Goal: Transaction & Acquisition: Purchase product/service

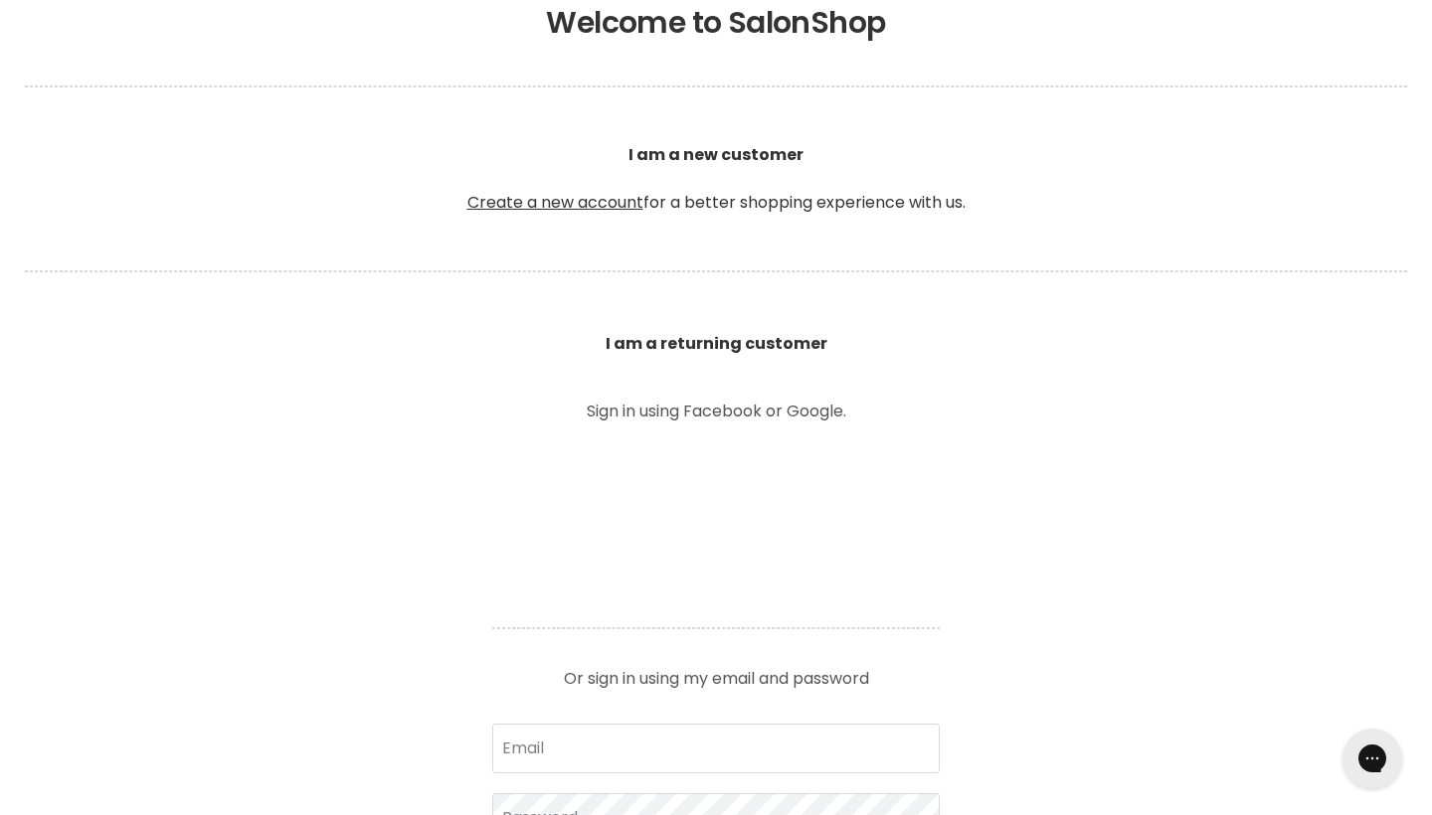
scroll to position [446, 0]
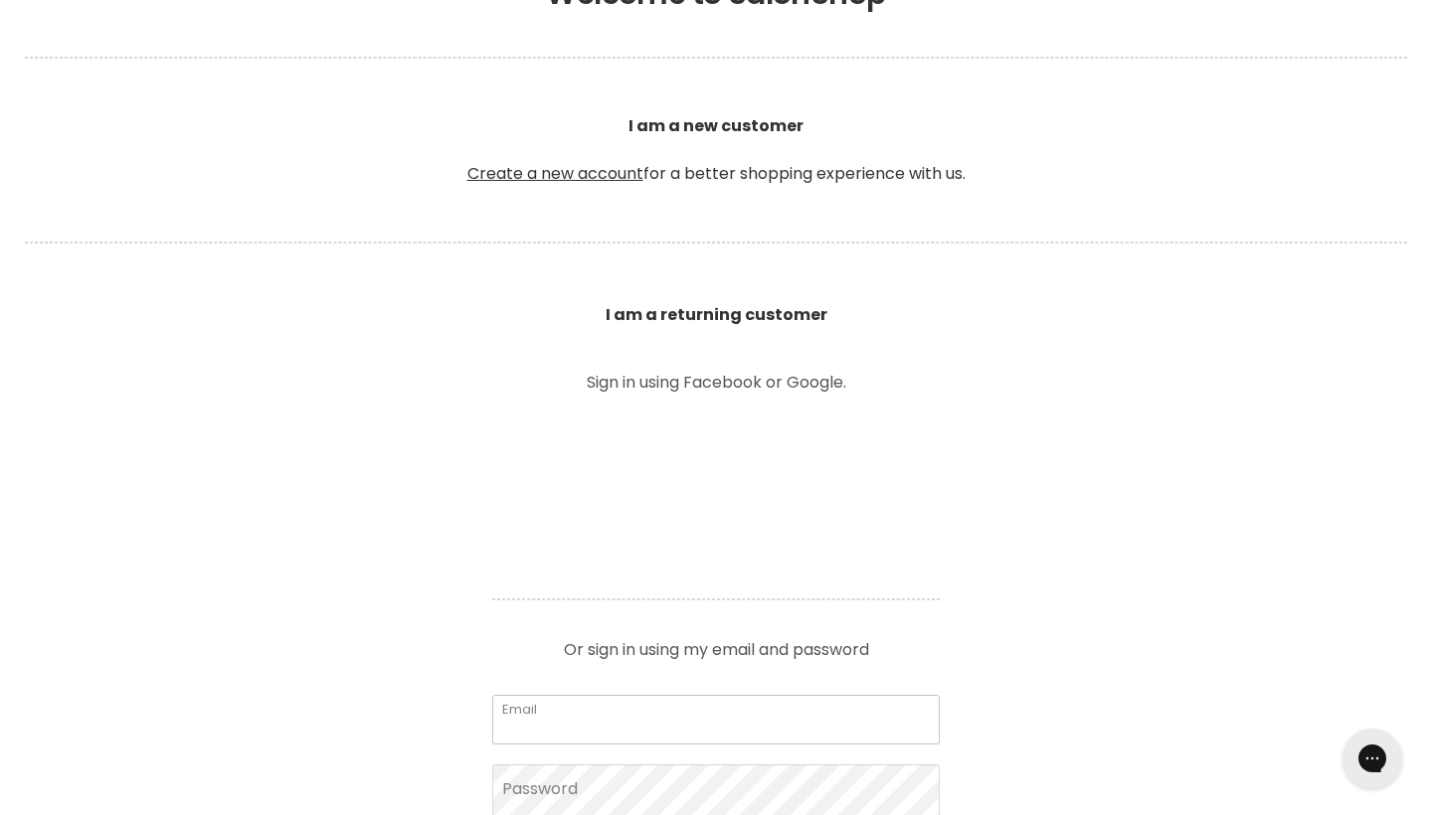
type input "cearl31@gmail.com"
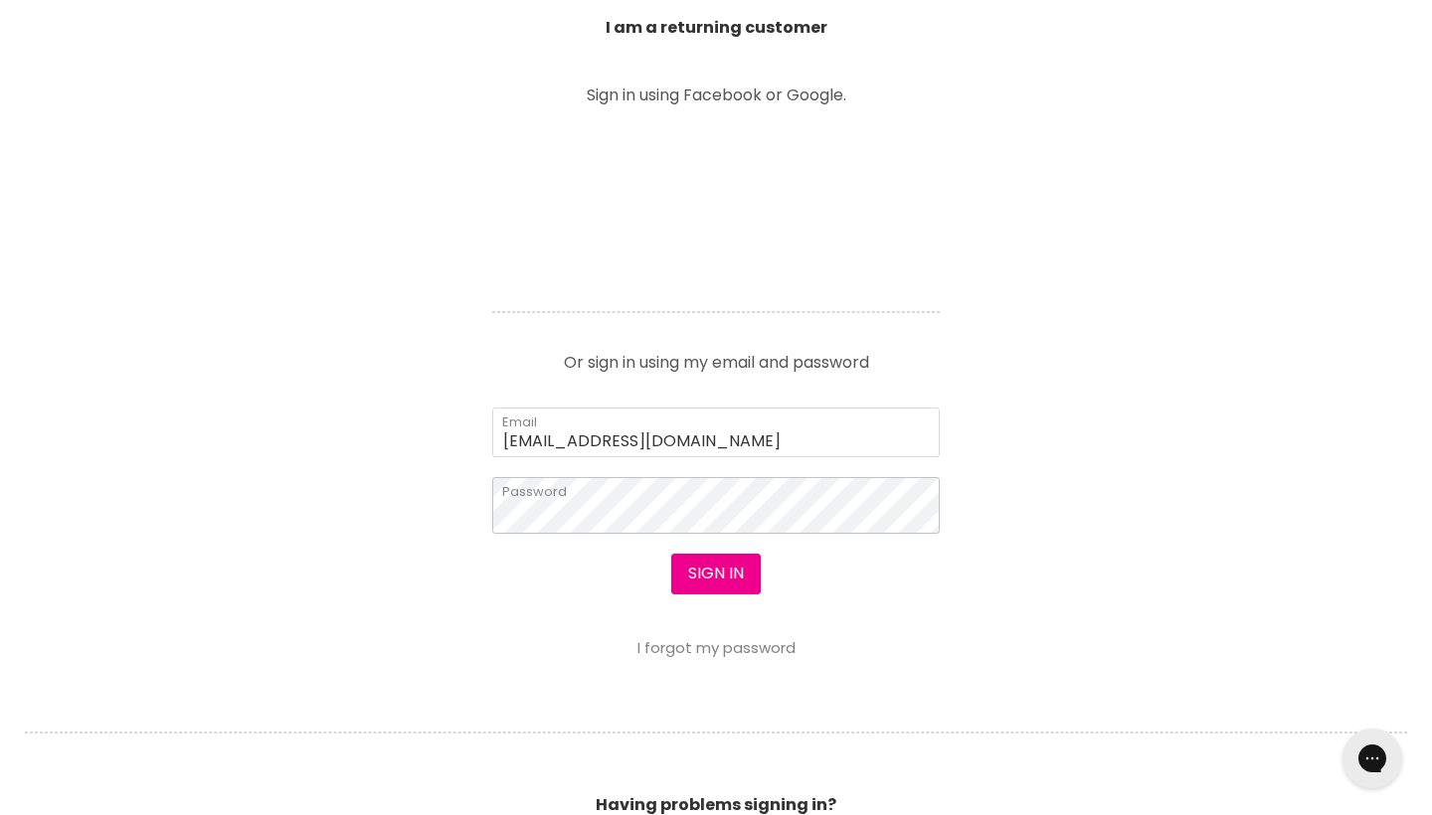
scroll to position [741, 0]
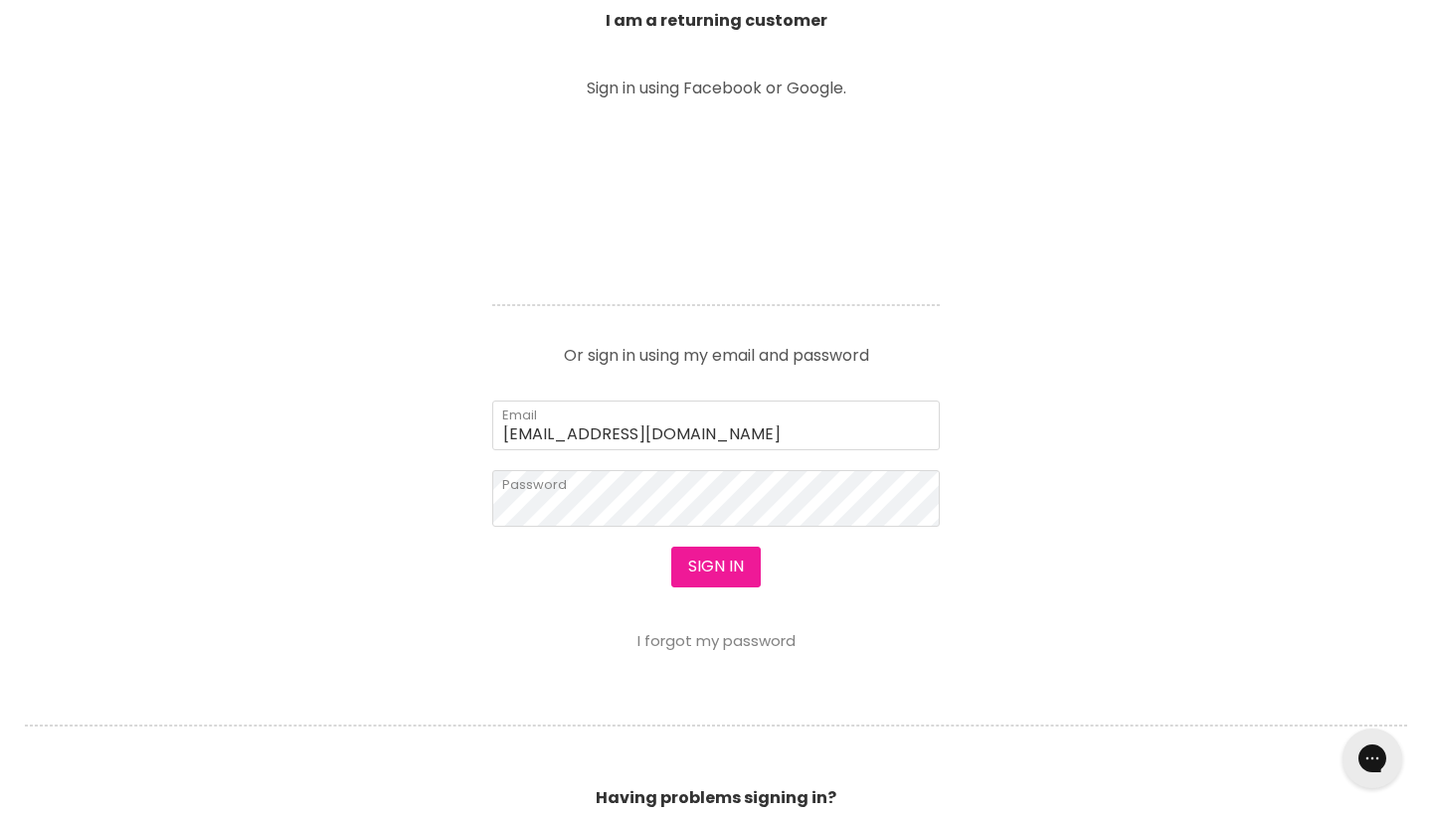
click at [740, 570] on button "Sign in" at bounding box center [715, 567] width 89 height 40
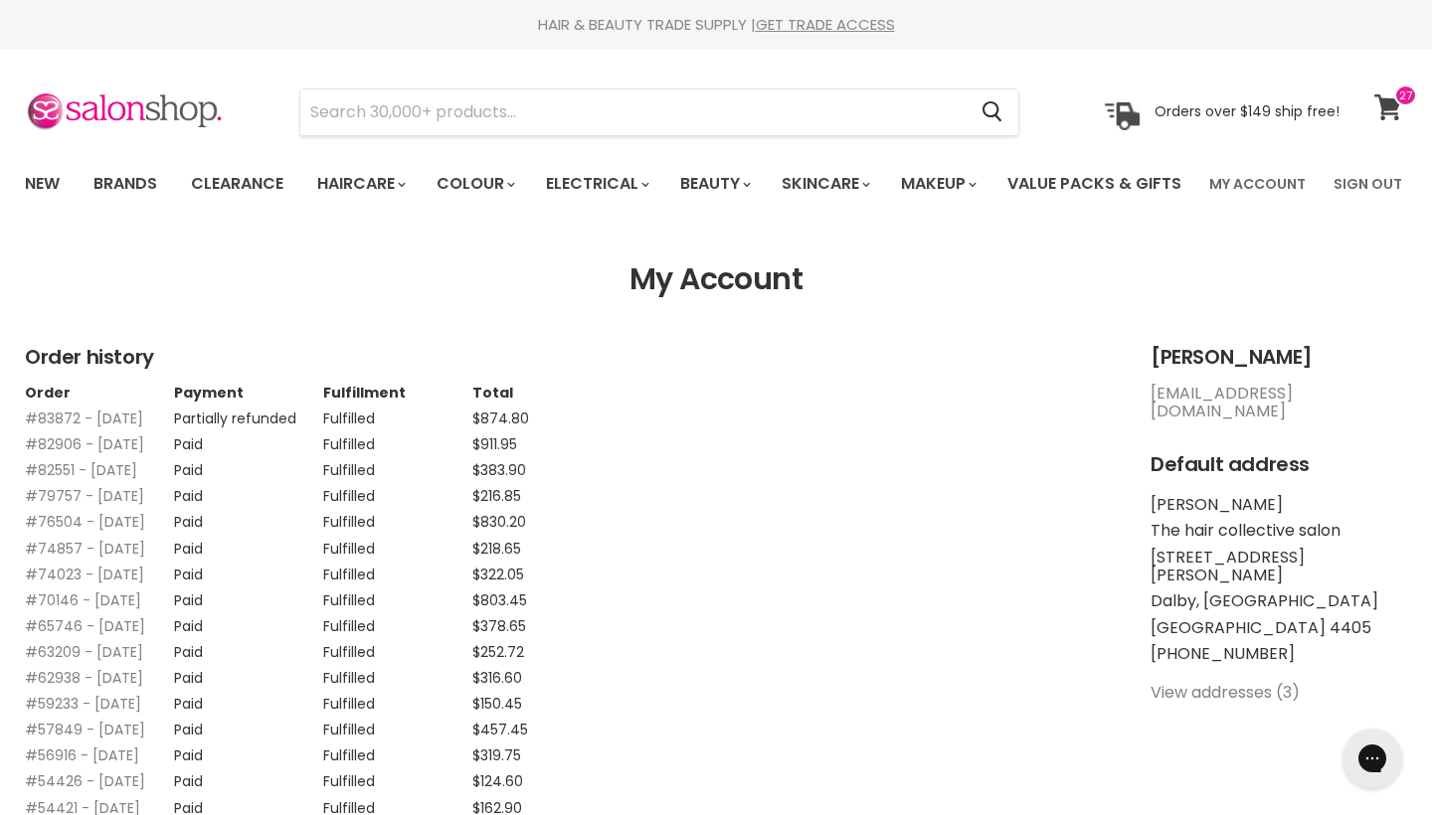
click at [1383, 111] on icon at bounding box center [1387, 107] width 27 height 26
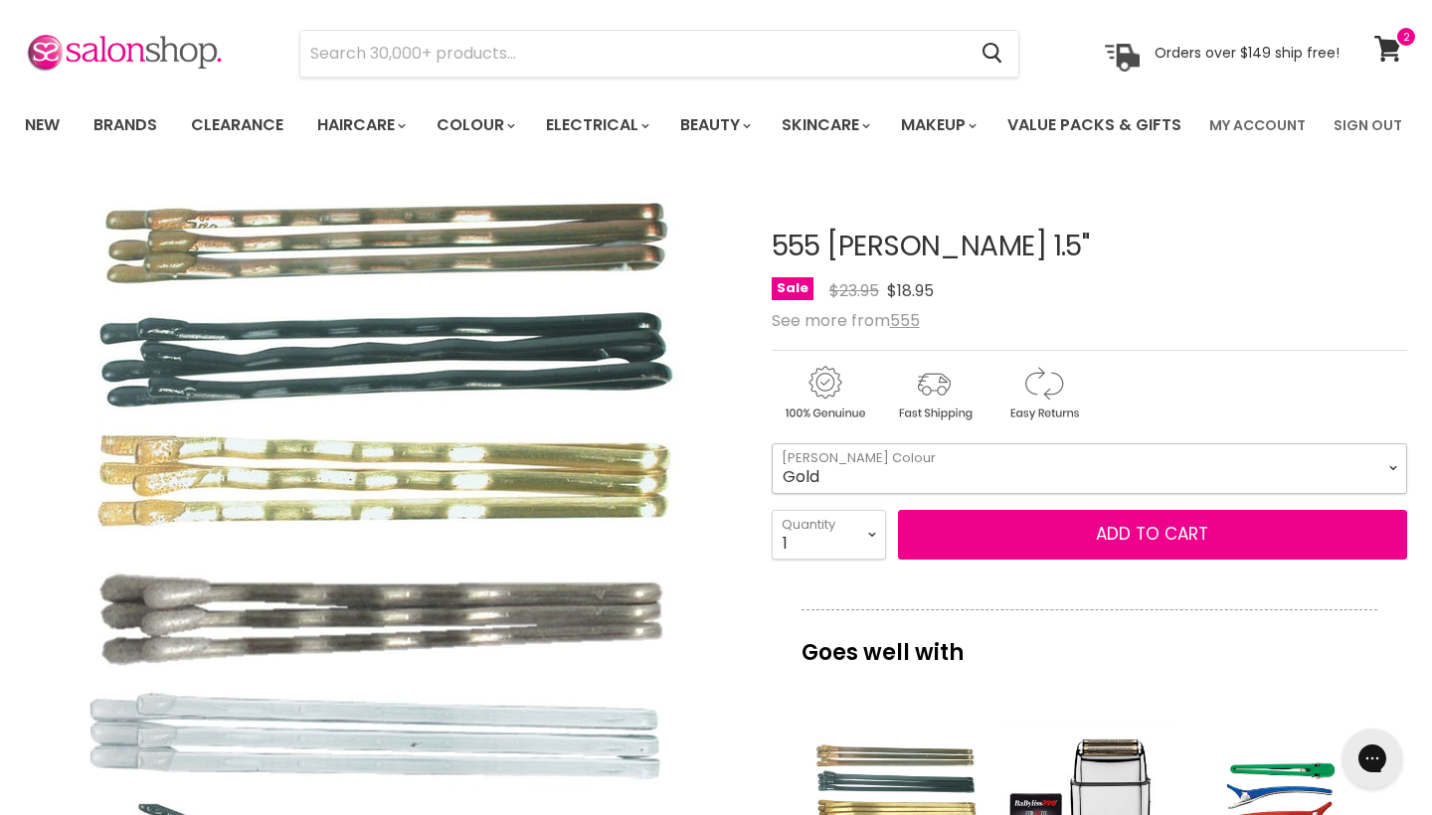
select select "Gold"
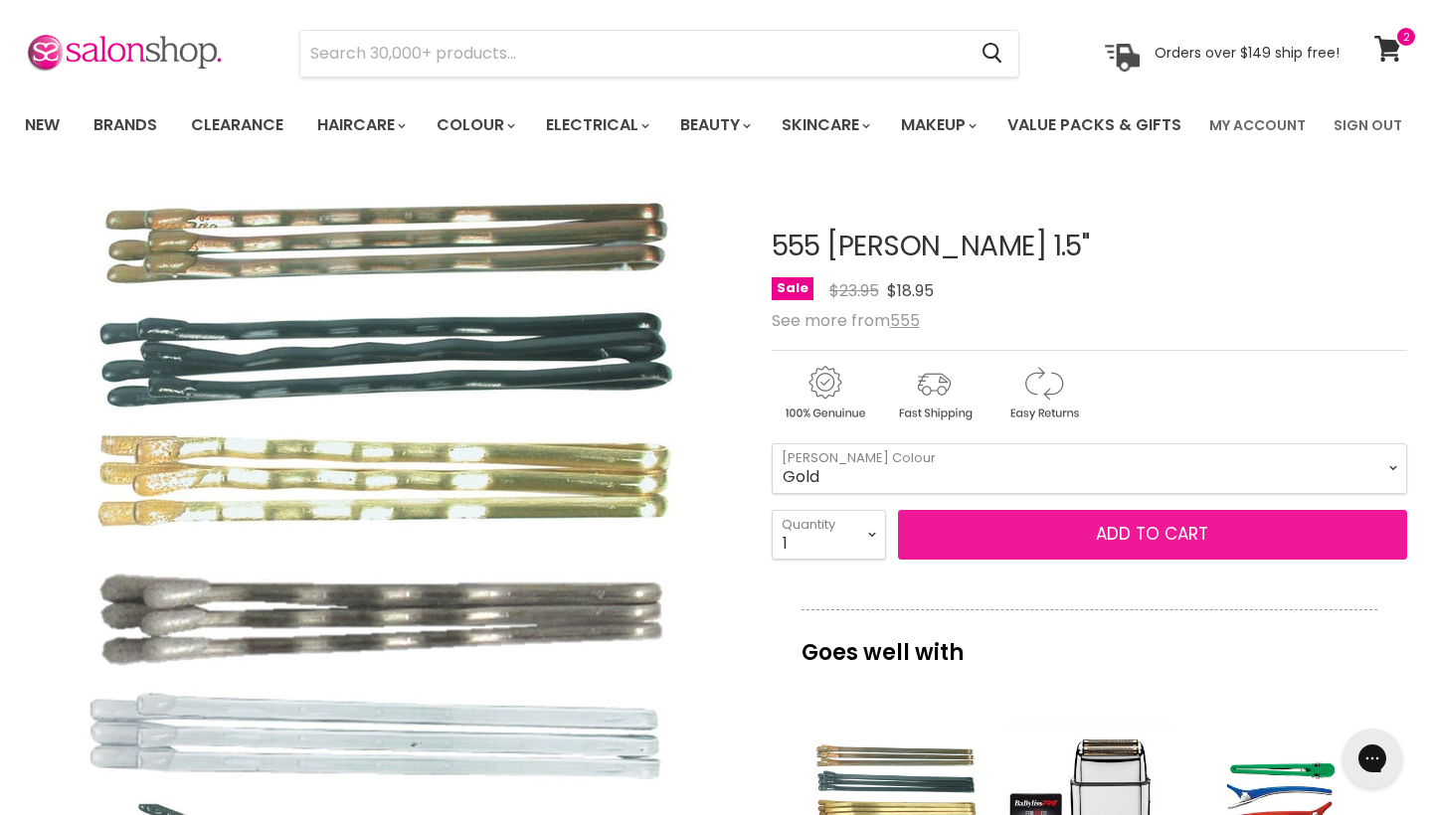
click at [1114, 560] on button "Add to cart" at bounding box center [1152, 535] width 509 height 50
click at [1140, 560] on button "Add to cart" at bounding box center [1152, 535] width 509 height 50
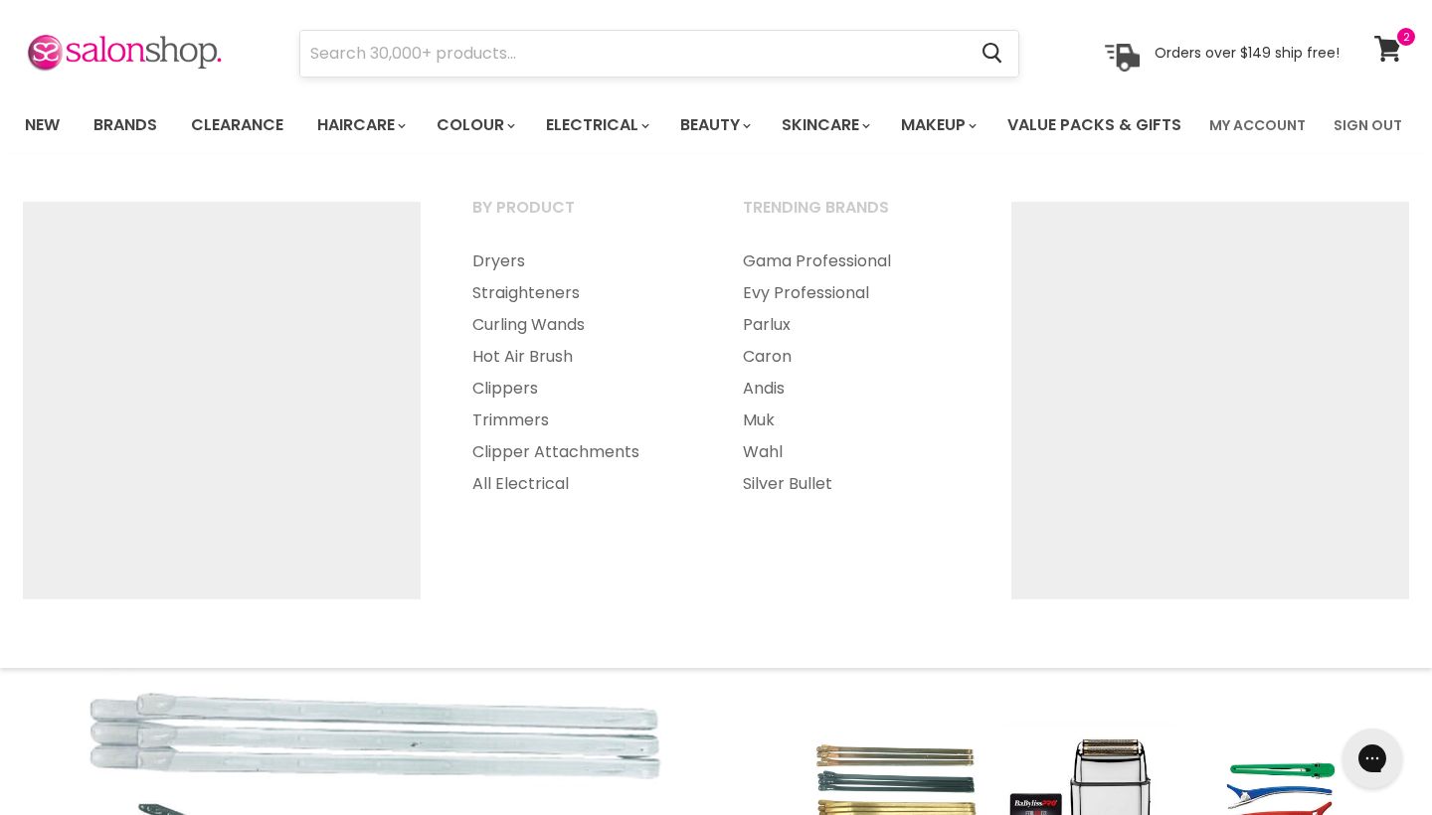
click at [573, 60] on input "Search" at bounding box center [632, 54] width 665 height 46
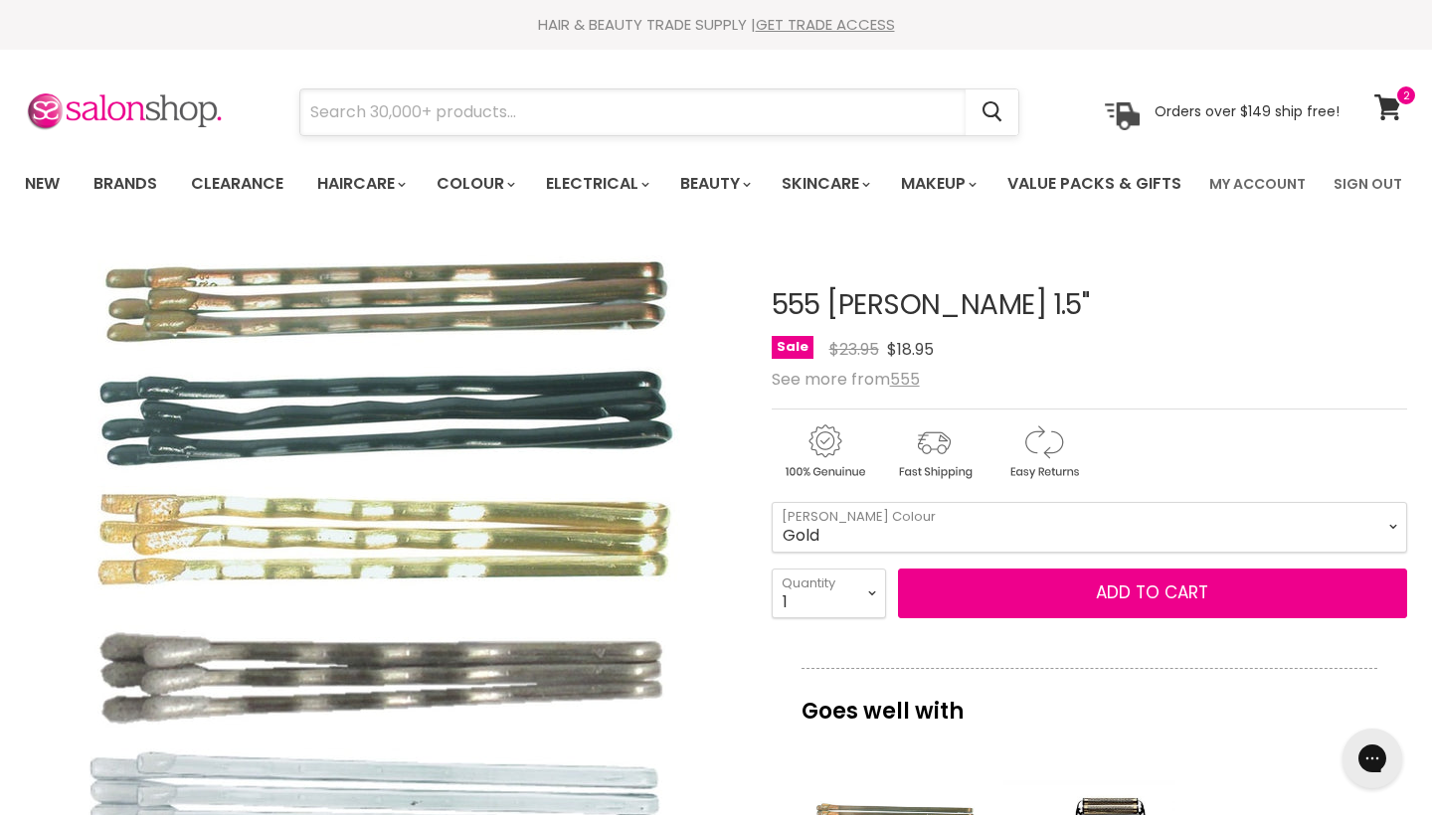
click at [563, 111] on input "Search" at bounding box center [632, 112] width 665 height 46
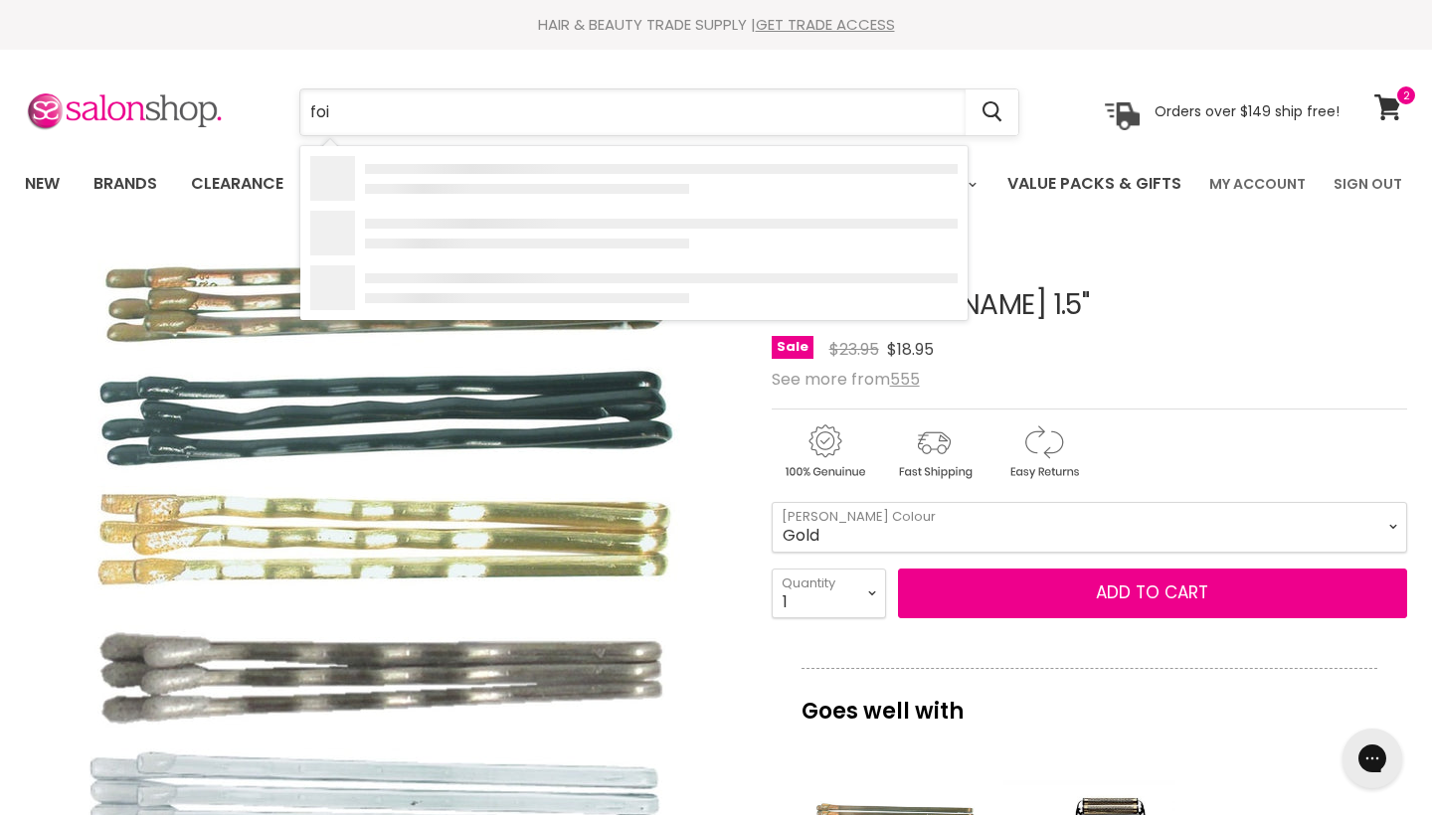
type input "foil"
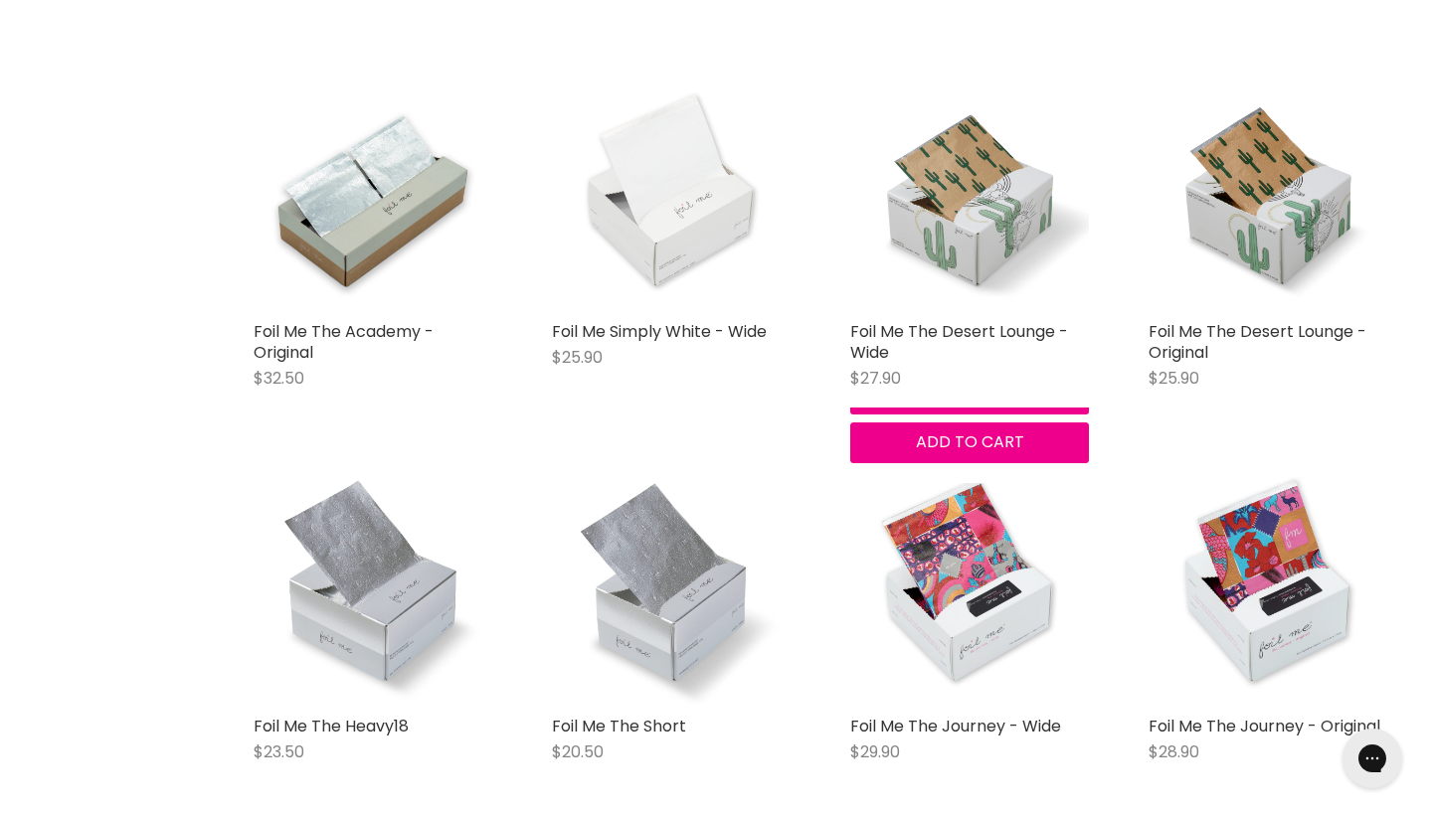
scroll to position [1174, 0]
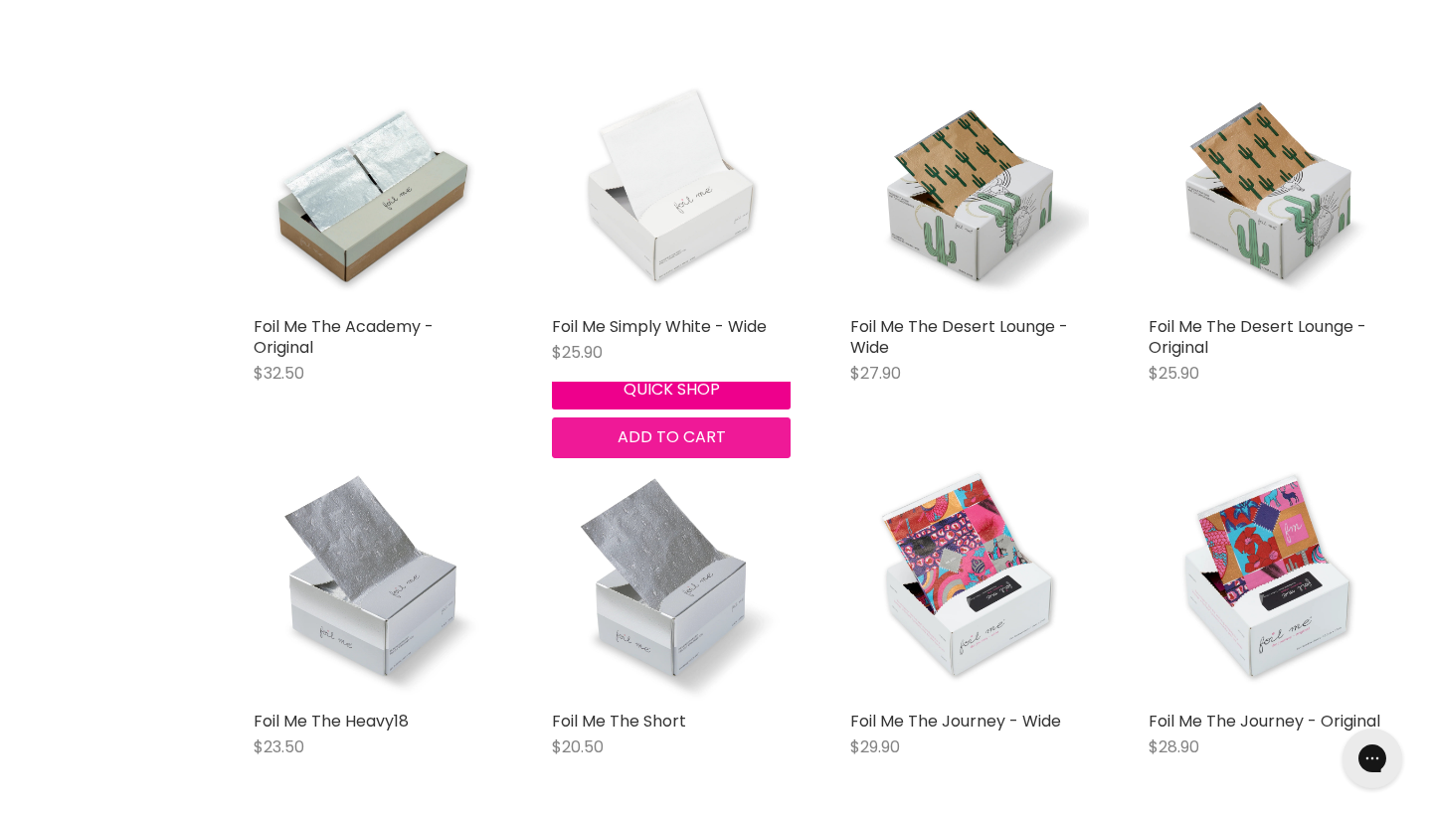
click at [717, 448] on span "Add to cart" at bounding box center [671, 437] width 108 height 23
click at [726, 448] on span "Add to cart" at bounding box center [671, 437] width 108 height 23
click at [718, 448] on span "Add to cart" at bounding box center [671, 437] width 108 height 23
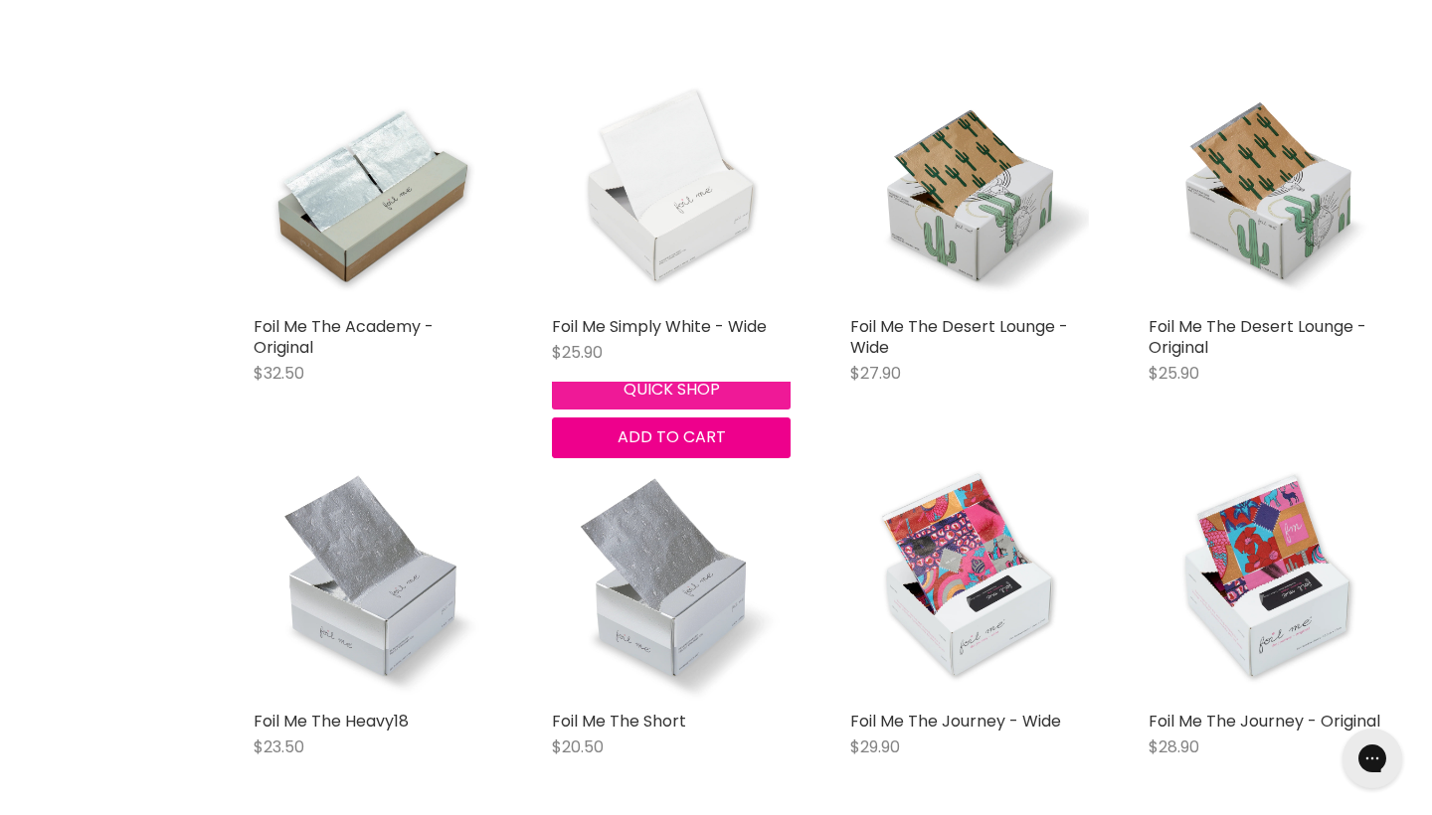
click at [589, 410] on button "Quick shop" at bounding box center [671, 390] width 239 height 40
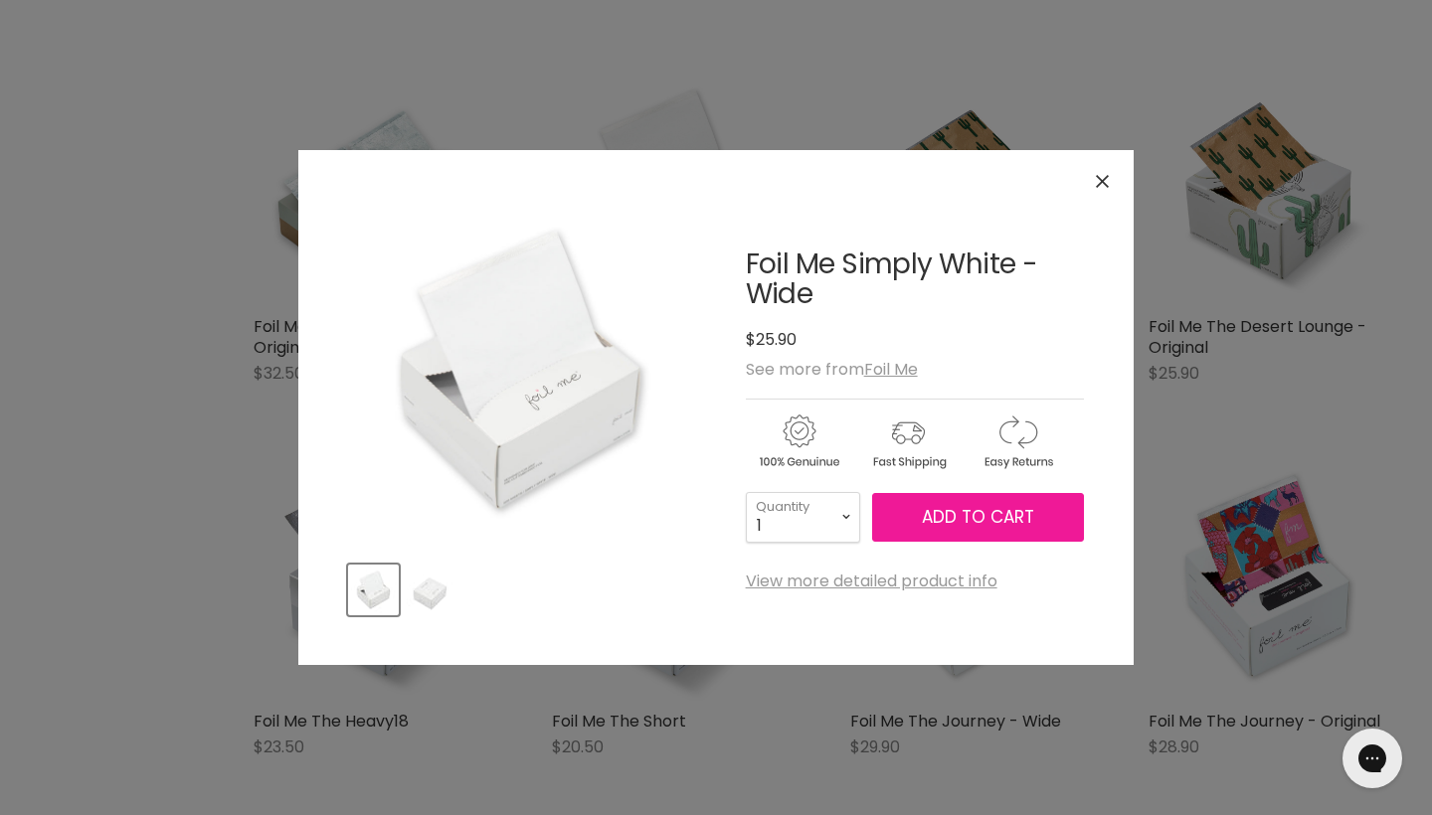
click at [943, 518] on span "Add to cart" at bounding box center [978, 517] width 112 height 24
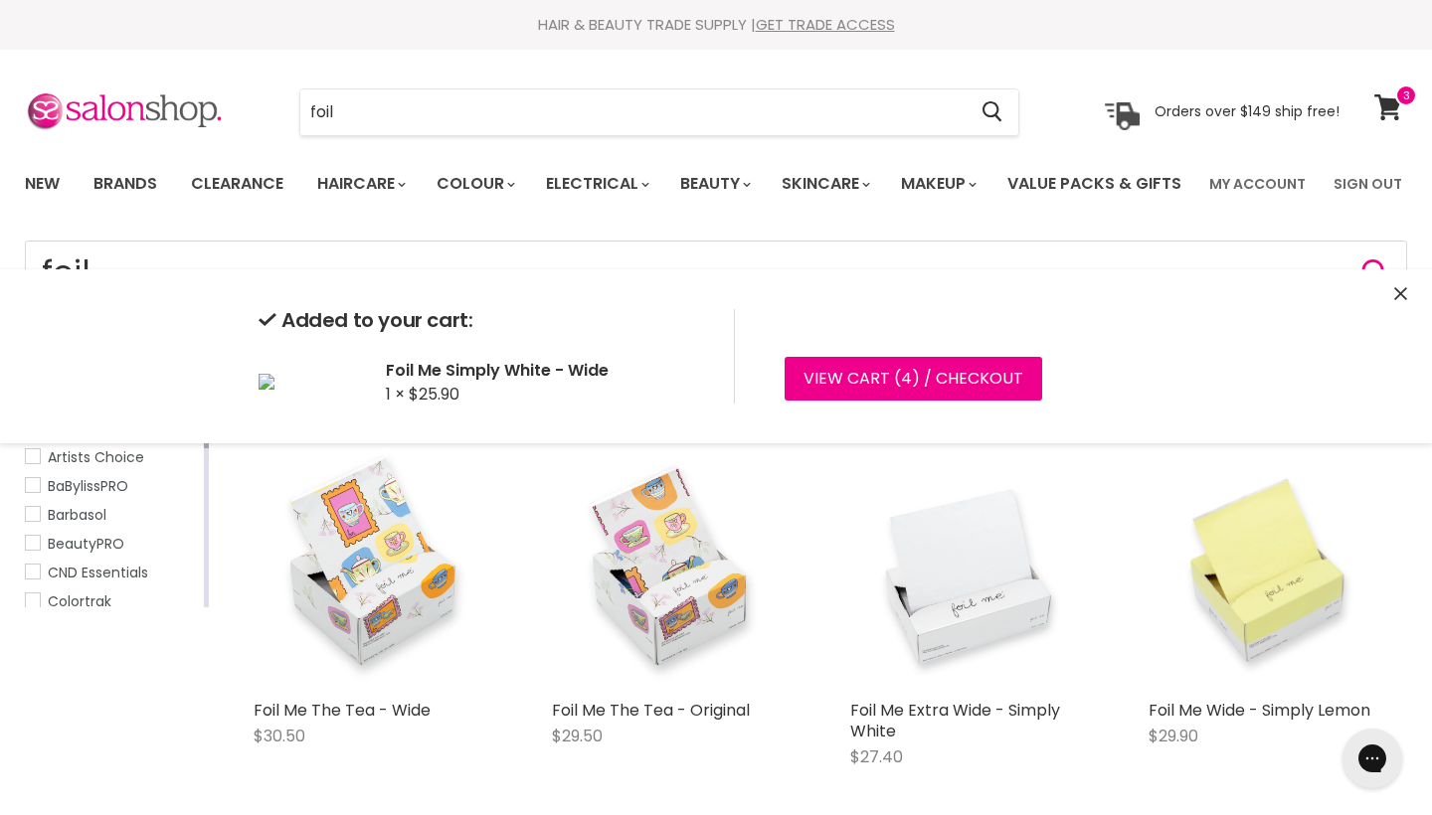
drag, startPoint x: 575, startPoint y: 113, endPoint x: 241, endPoint y: 107, distance: 334.1
click at [241, 107] on div "foil Cancel Orders over $149 ship free!" at bounding box center [682, 112] width 1314 height 46
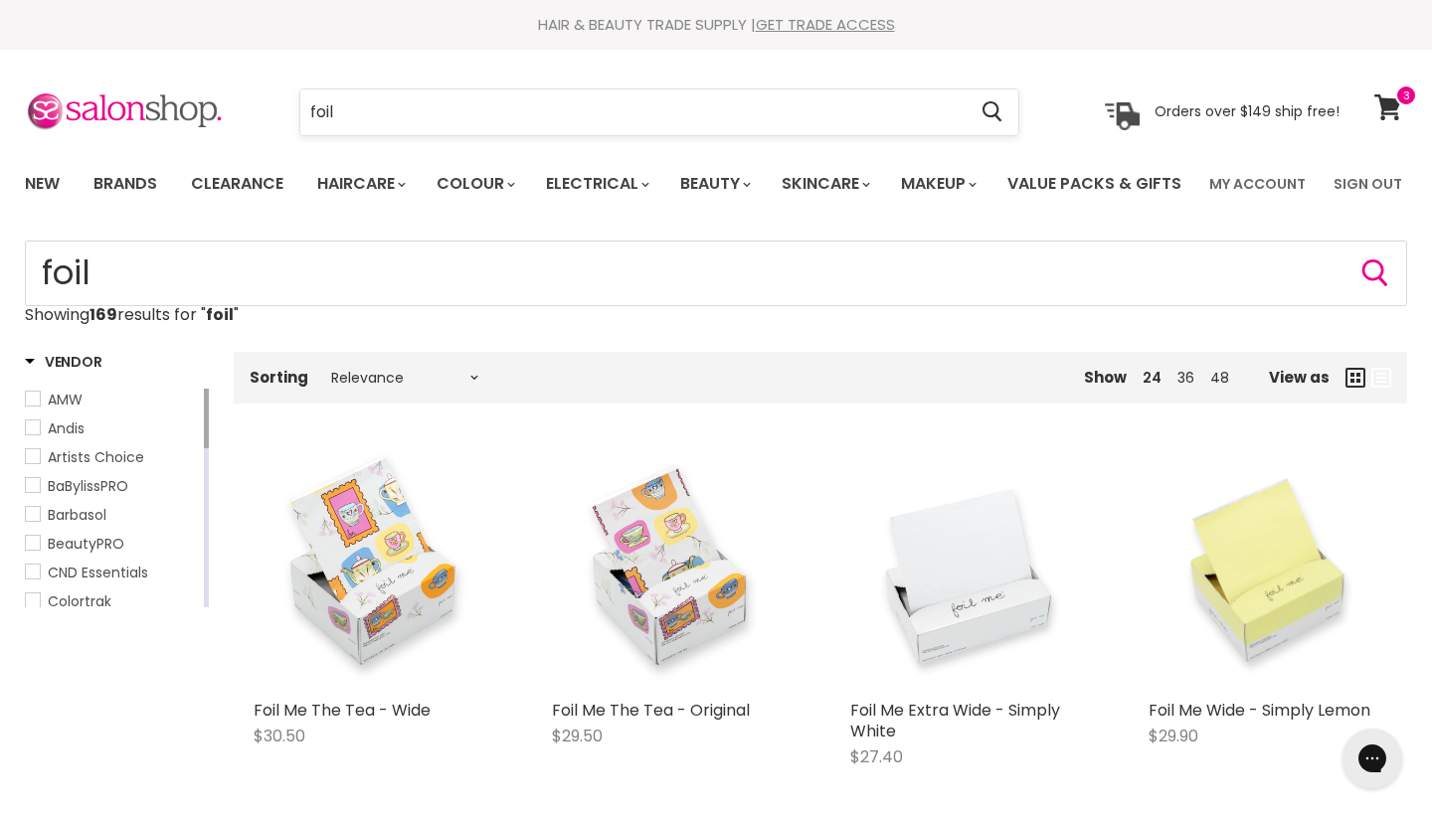
scroll to position [1149, 0]
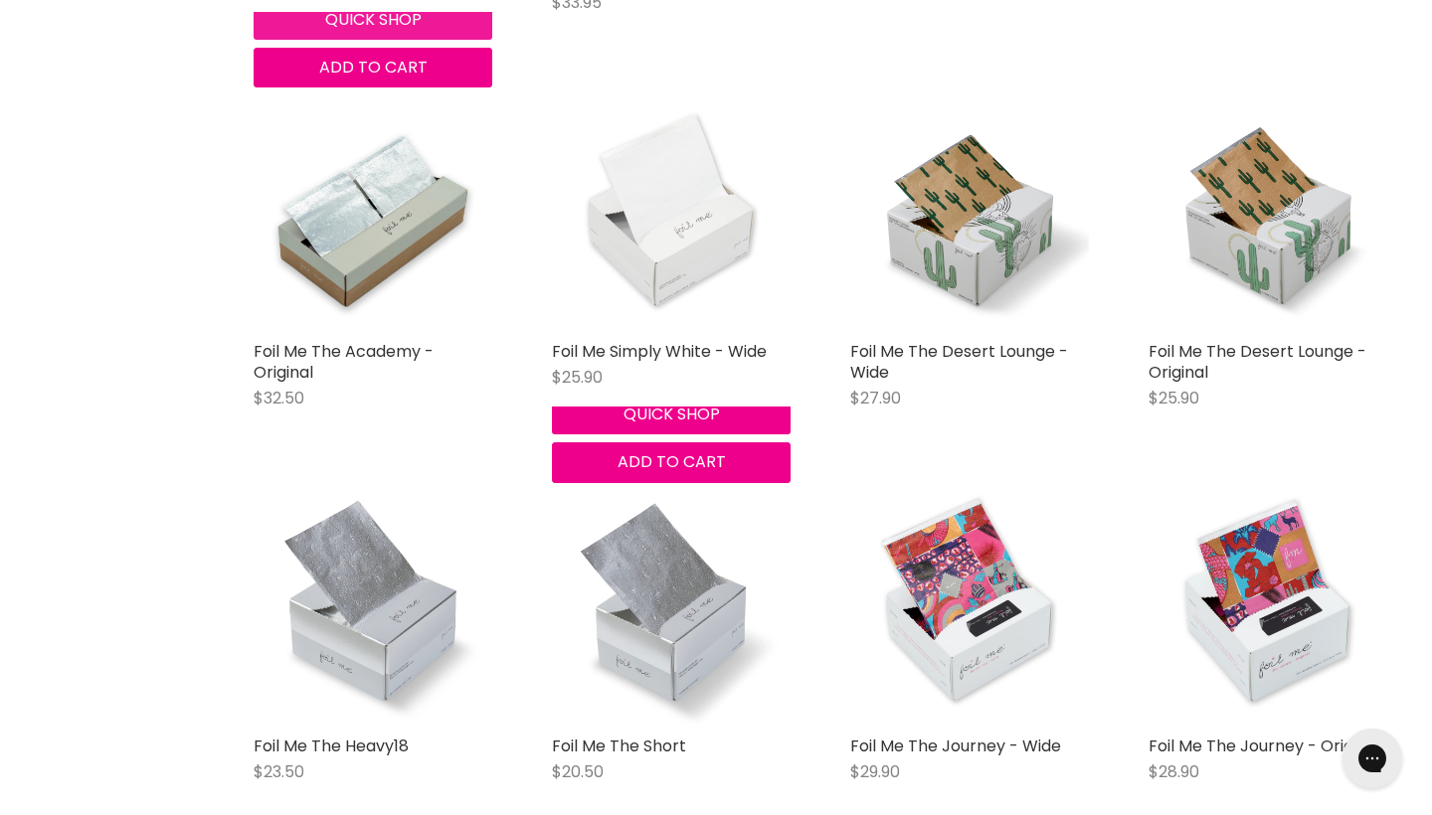
click at [355, 40] on button "Quick shop" at bounding box center [373, 20] width 239 height 40
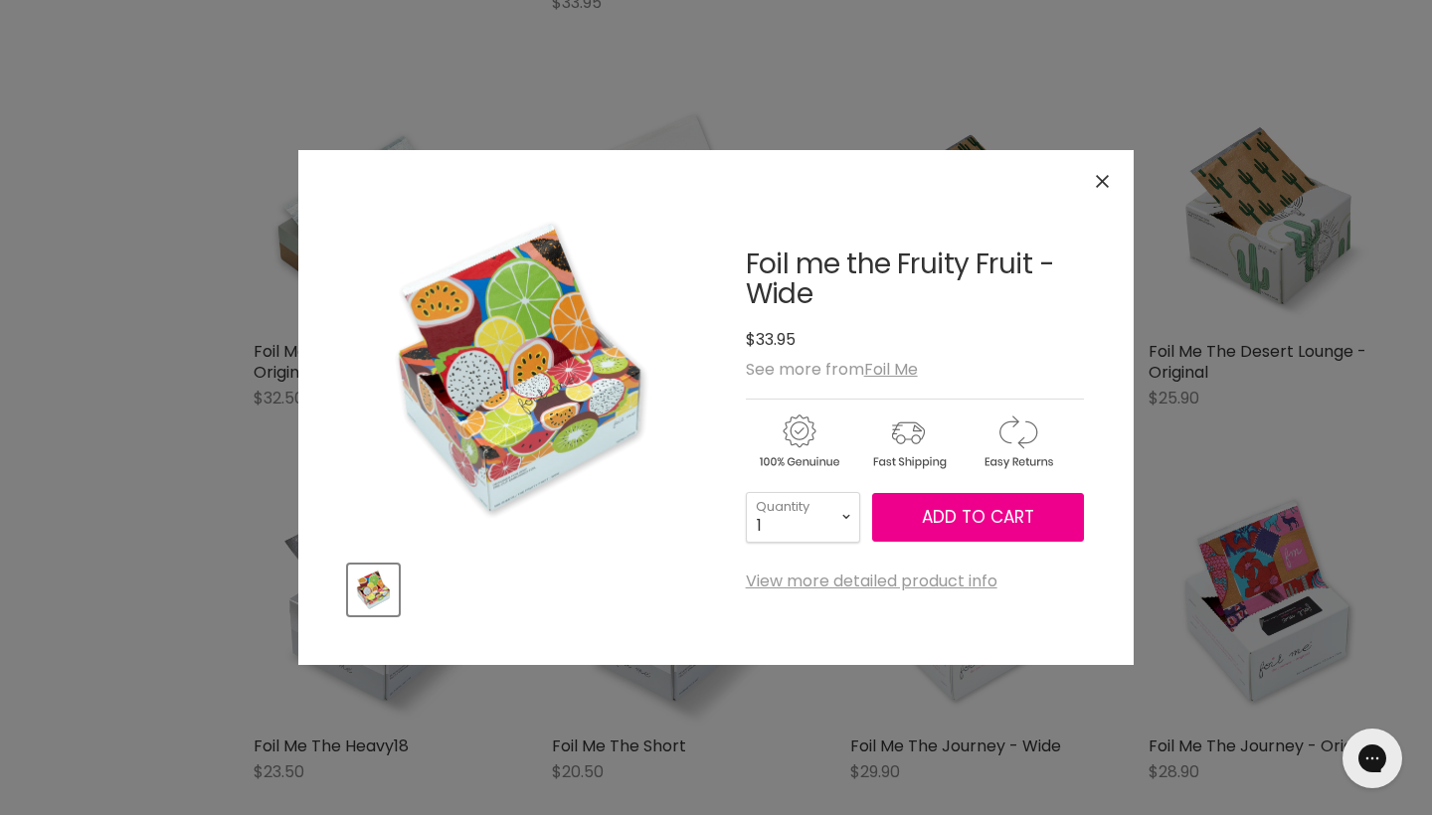
click at [1107, 178] on icon "Close" at bounding box center [1102, 181] width 13 height 13
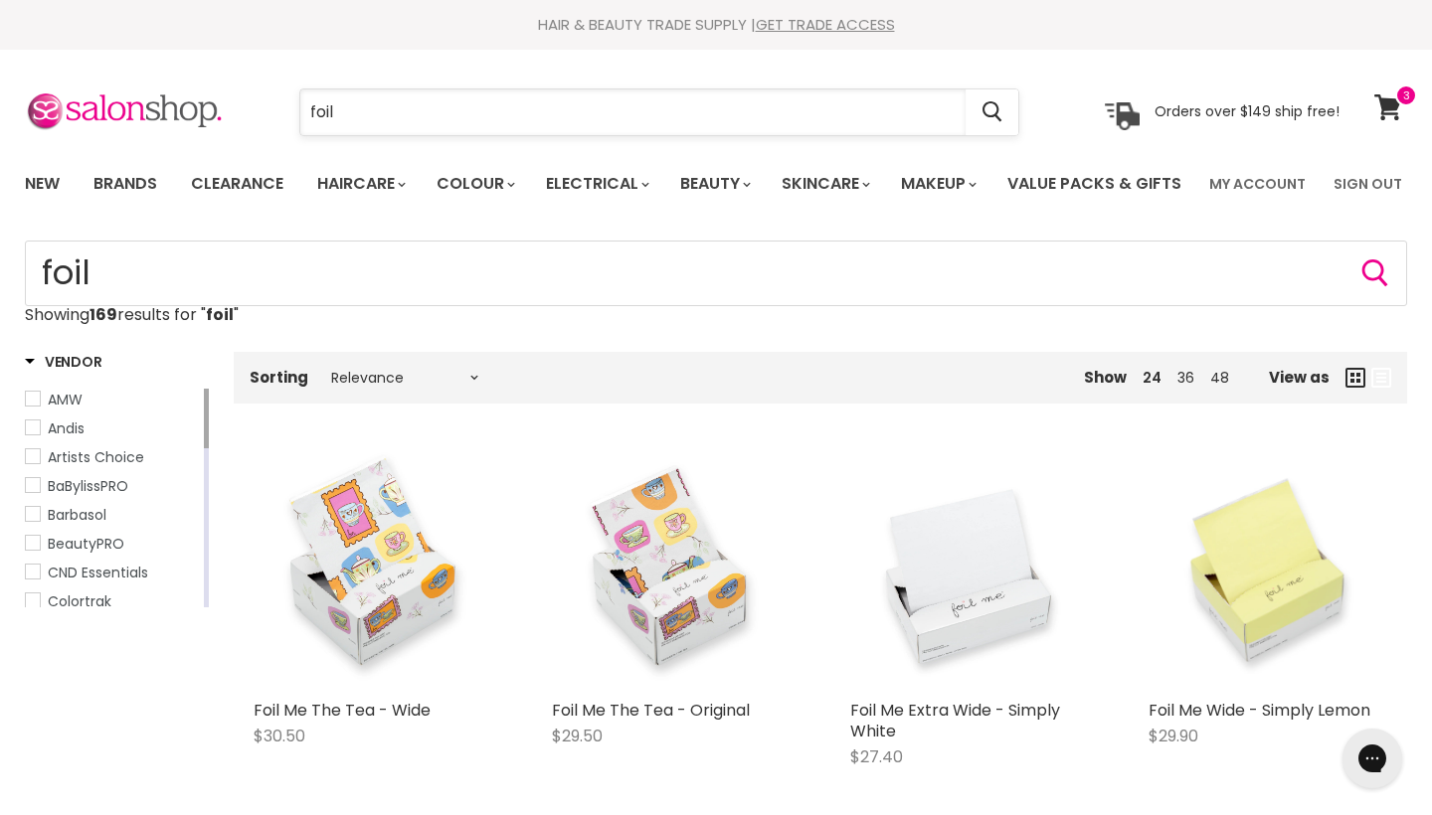
click at [730, 109] on input "foil" at bounding box center [632, 112] width 665 height 46
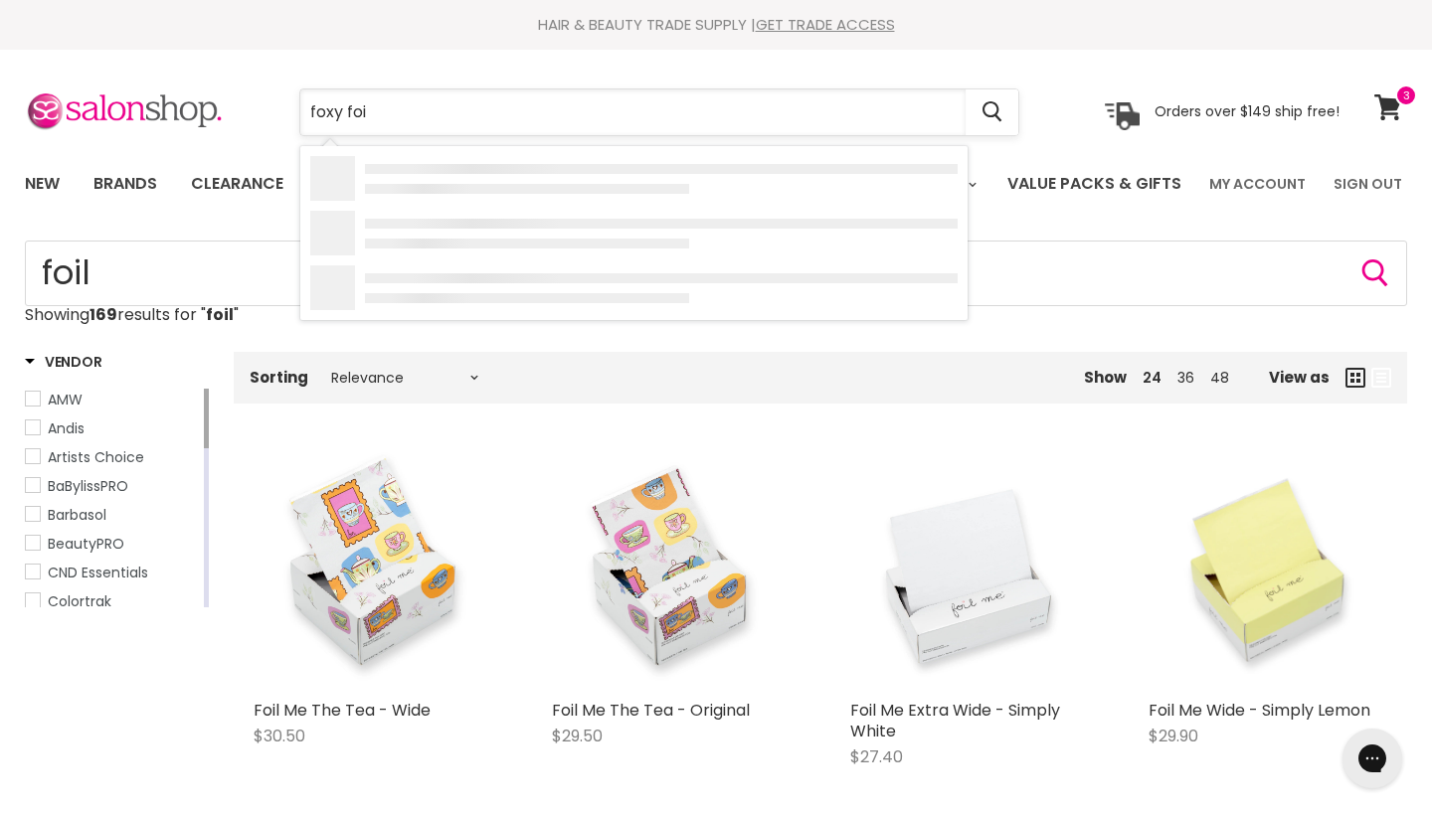
type input "foxy foil"
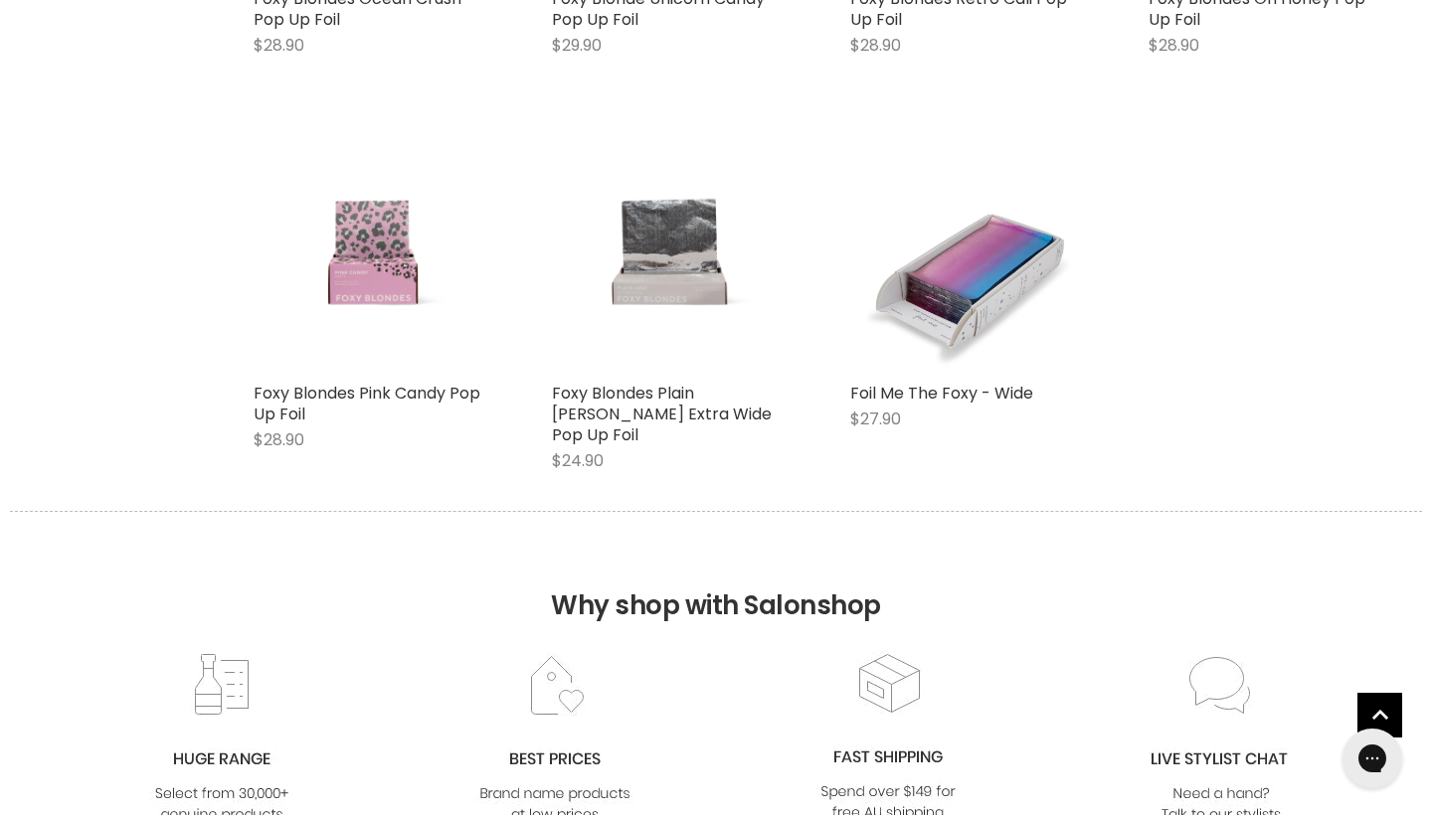
scroll to position [1959, 0]
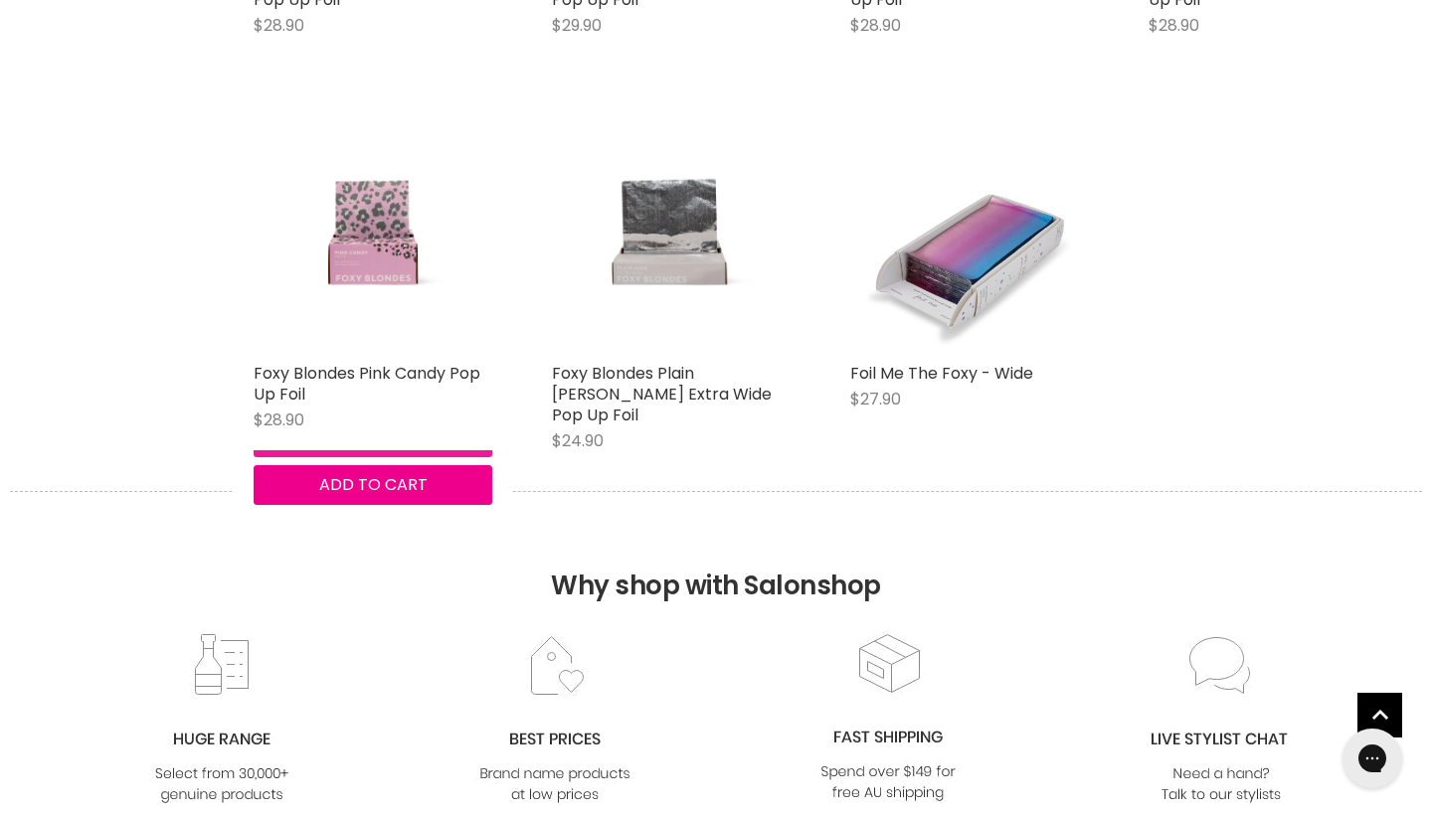
click at [300, 457] on button "Quick shop" at bounding box center [373, 438] width 239 height 40
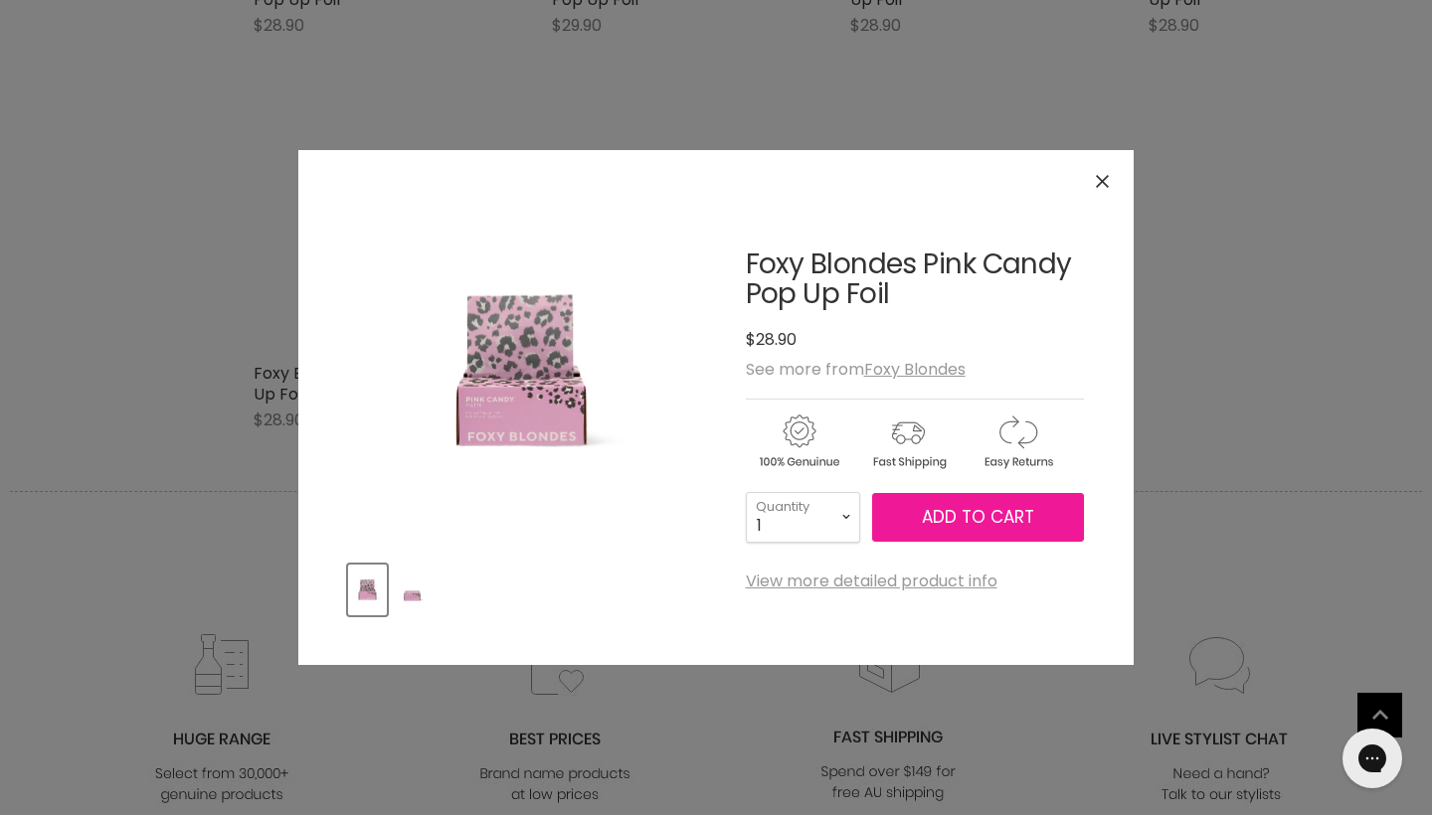
click at [949, 518] on span "Add to cart" at bounding box center [978, 517] width 112 height 24
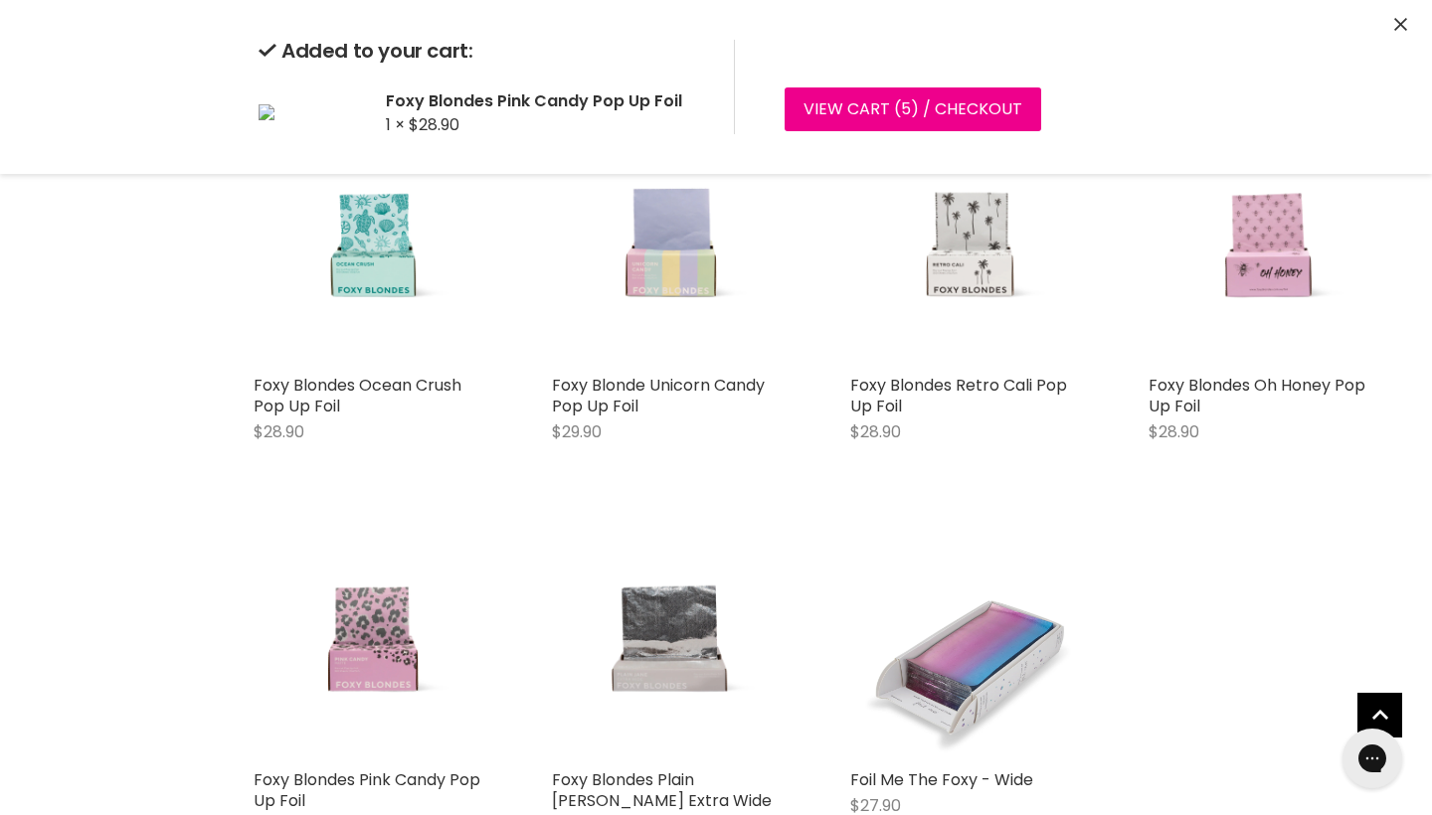
scroll to position [1547, 0]
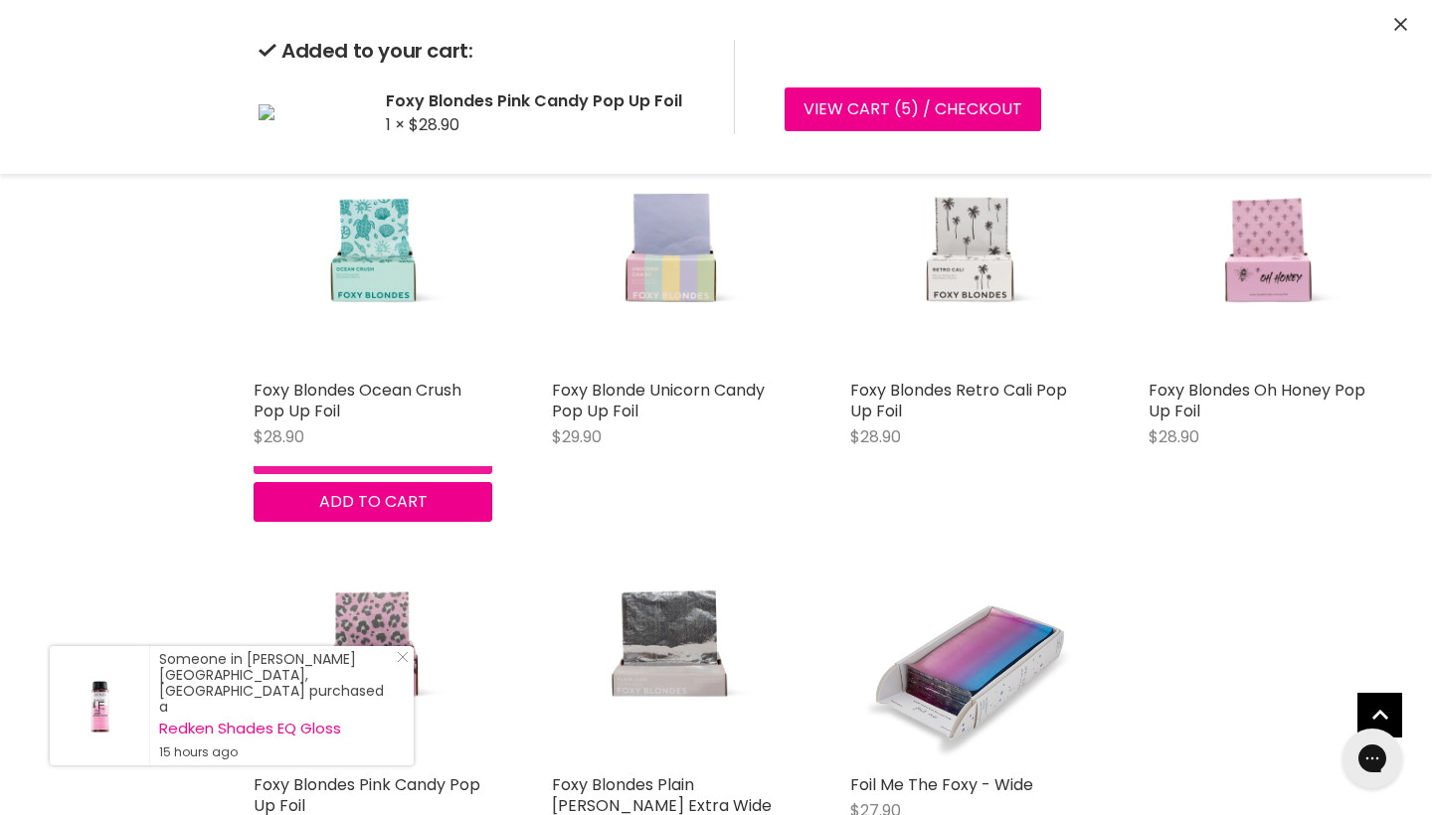
click at [310, 542] on div "Foxy Blondes Ocean Crush Pop Up Foil $28.90 Foxy Blondes Quick shop Add to cart" at bounding box center [373, 326] width 278 height 430
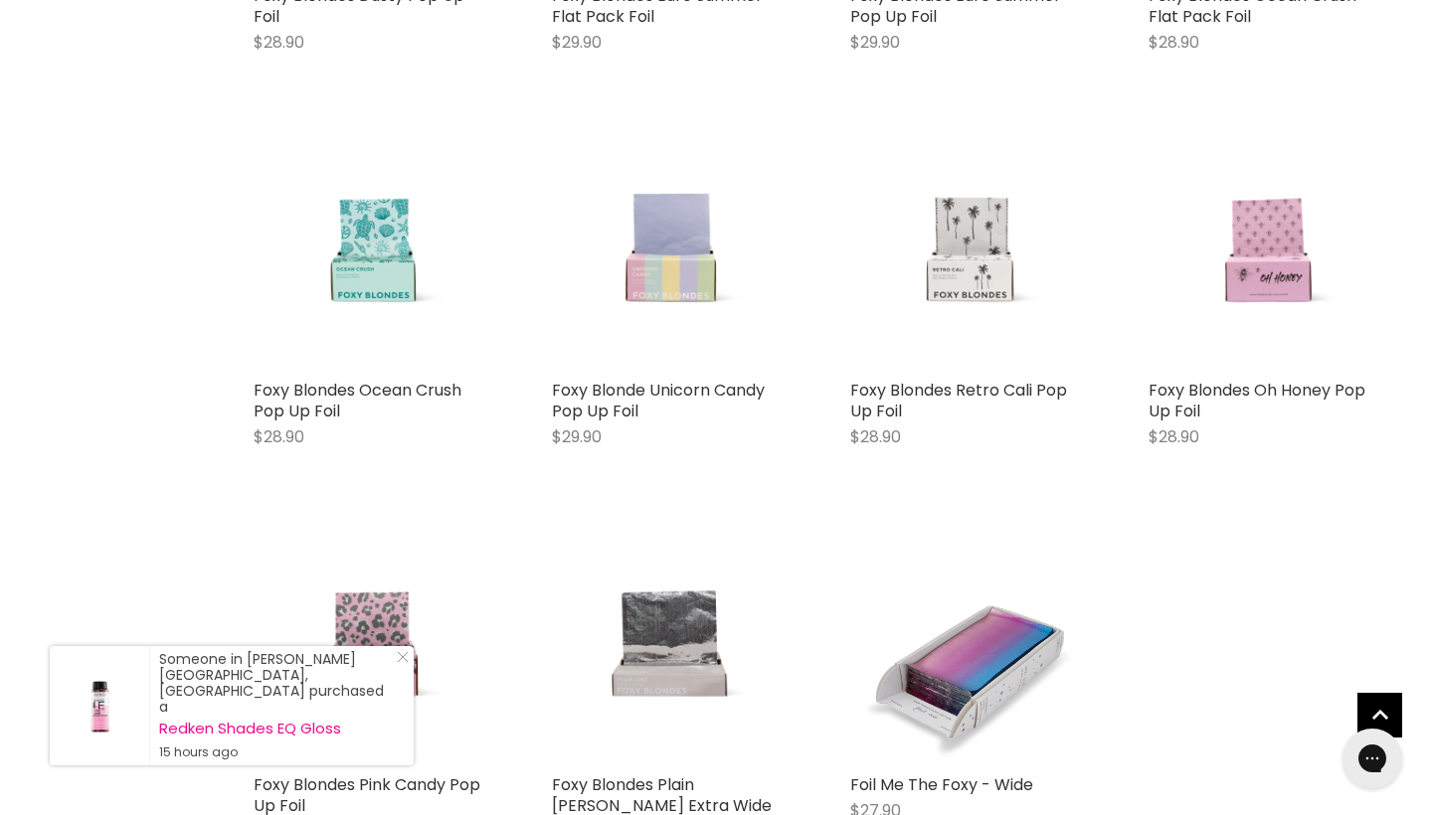
scroll to position [1988, 0]
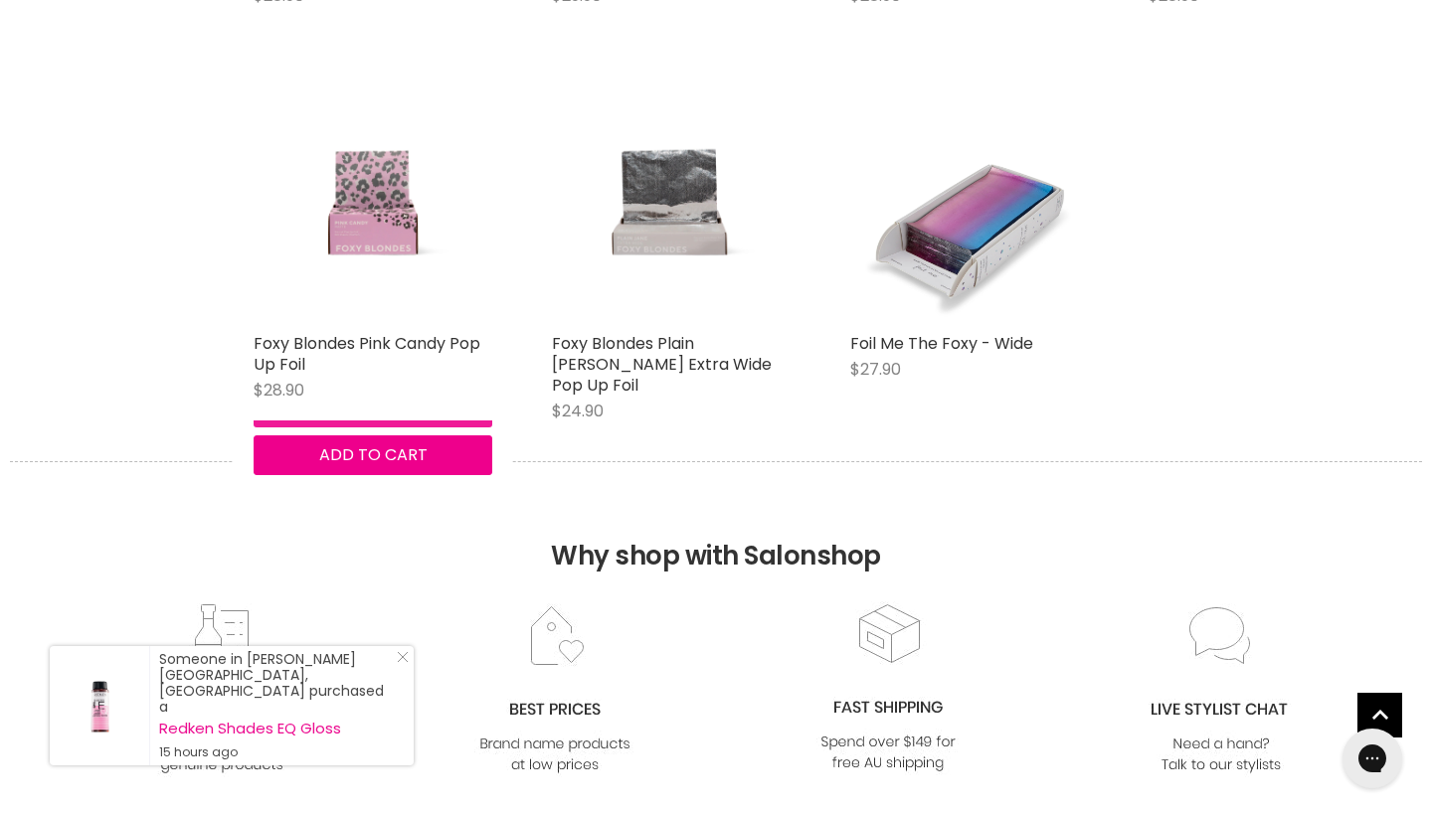
click at [318, 427] on button "Quick shop" at bounding box center [373, 408] width 239 height 40
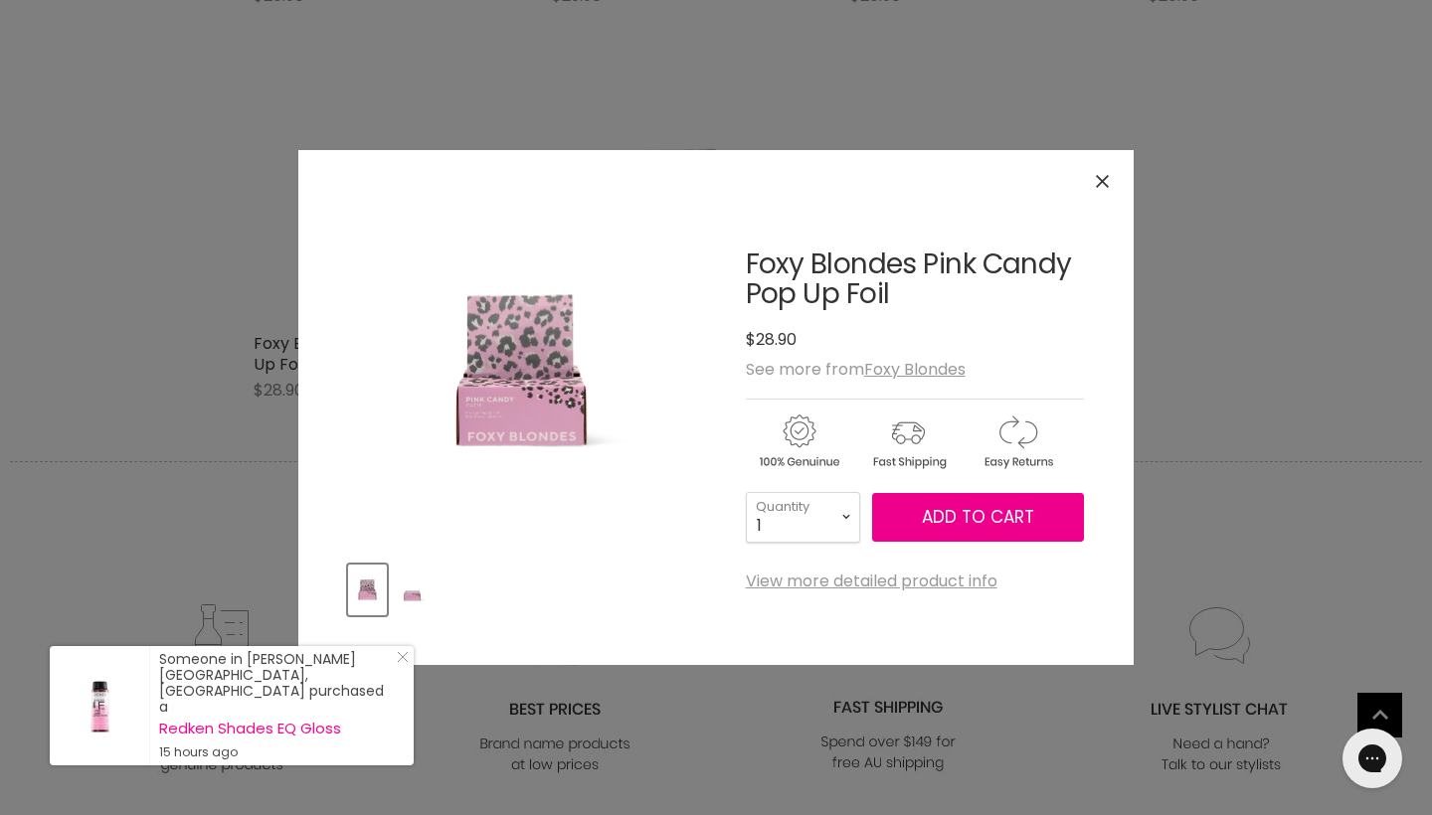
click at [1100, 178] on icon "Close" at bounding box center [1102, 181] width 13 height 13
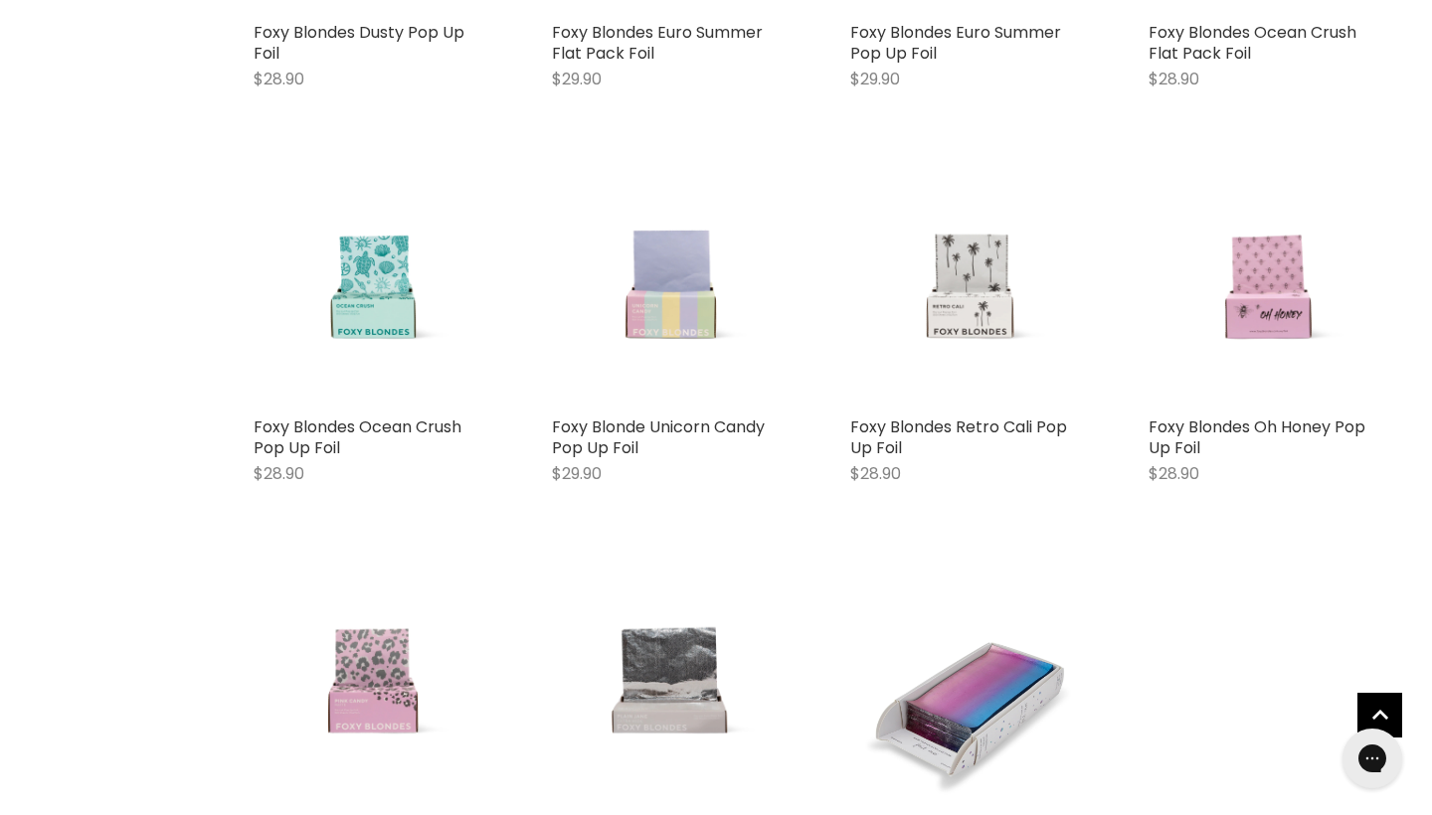
scroll to position [1508, 0]
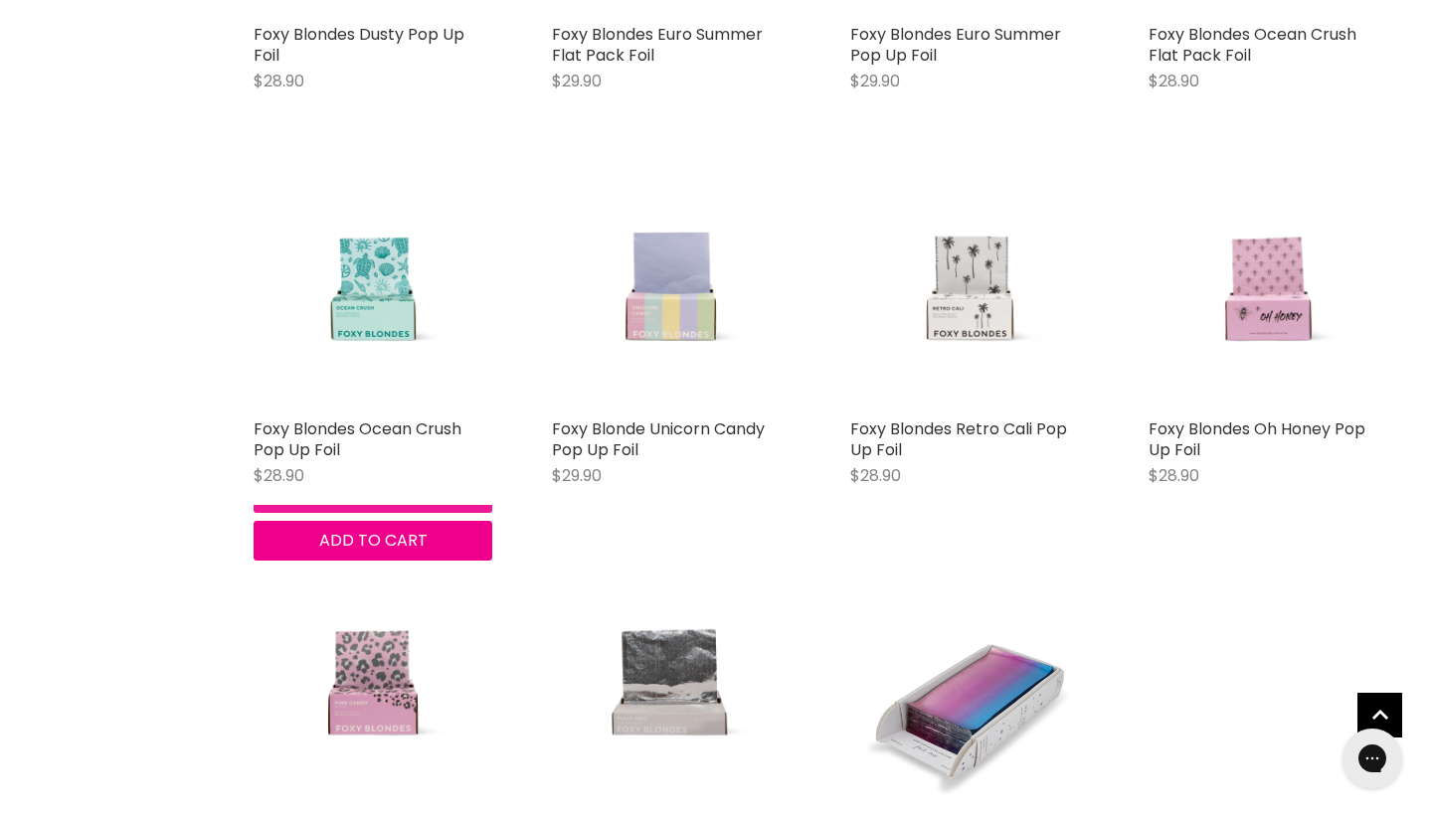
click at [305, 512] on button "Quick shop" at bounding box center [373, 492] width 239 height 40
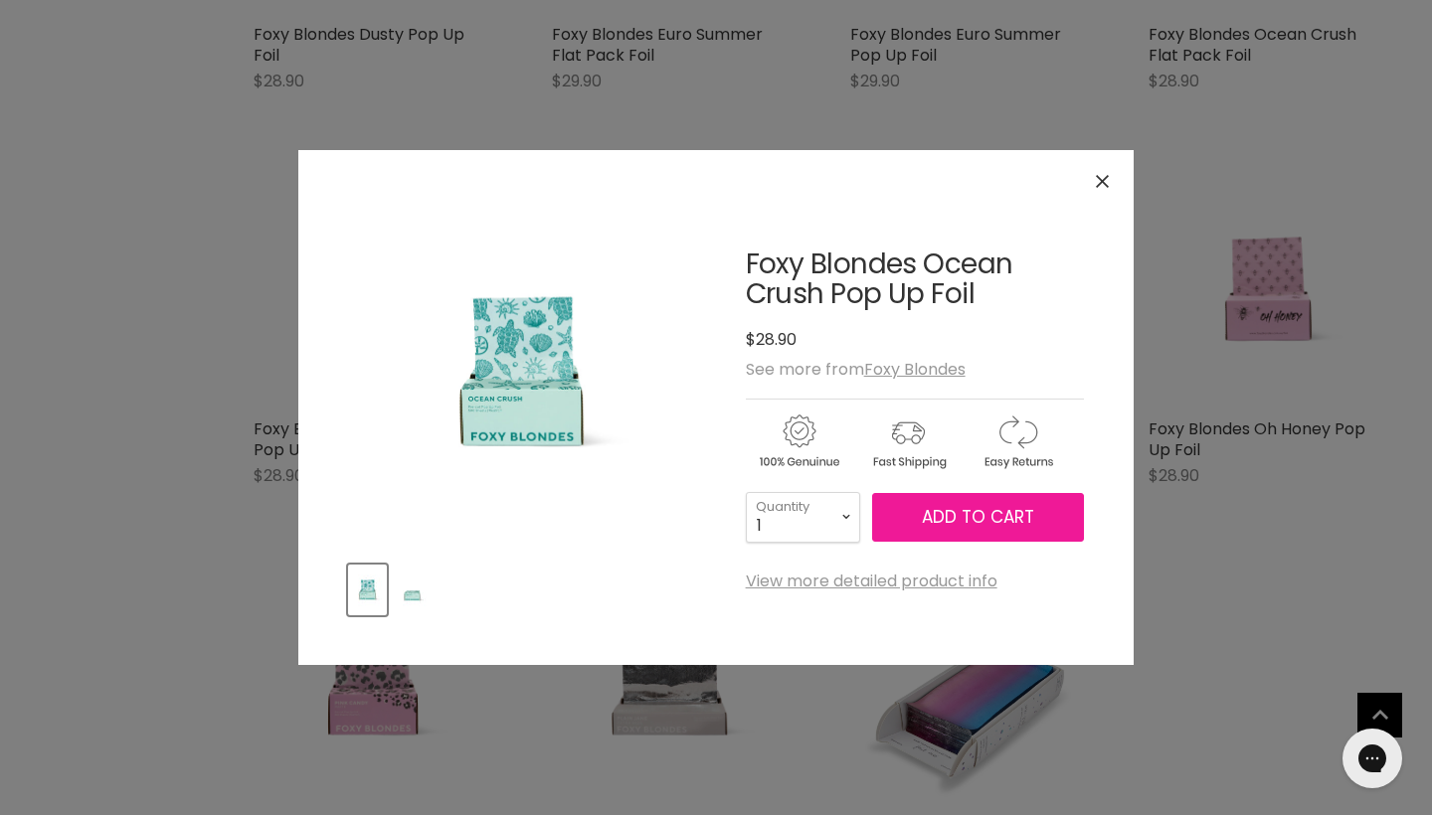
click at [1019, 502] on button "Add to cart" at bounding box center [978, 518] width 212 height 50
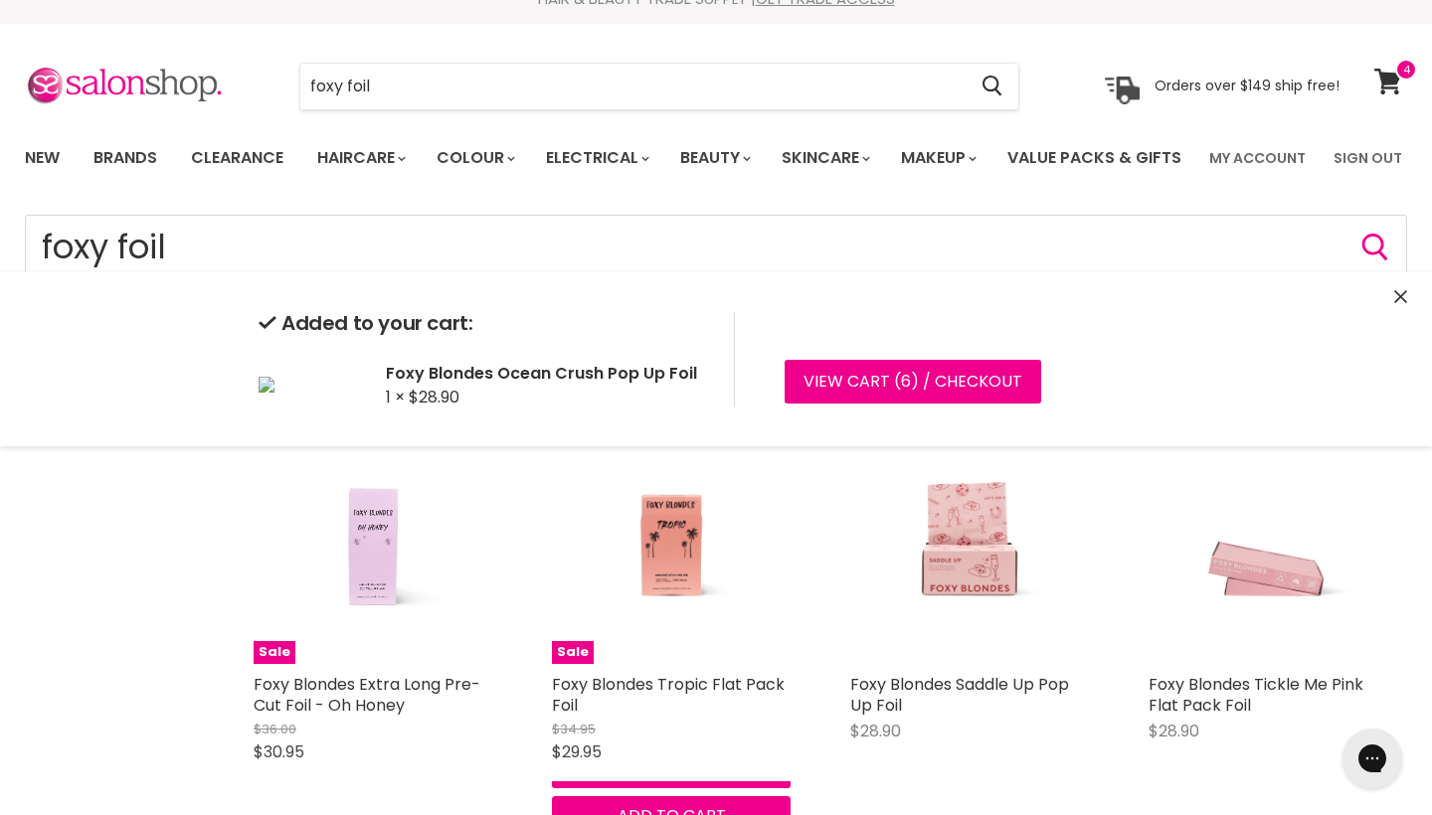
scroll to position [47, 0]
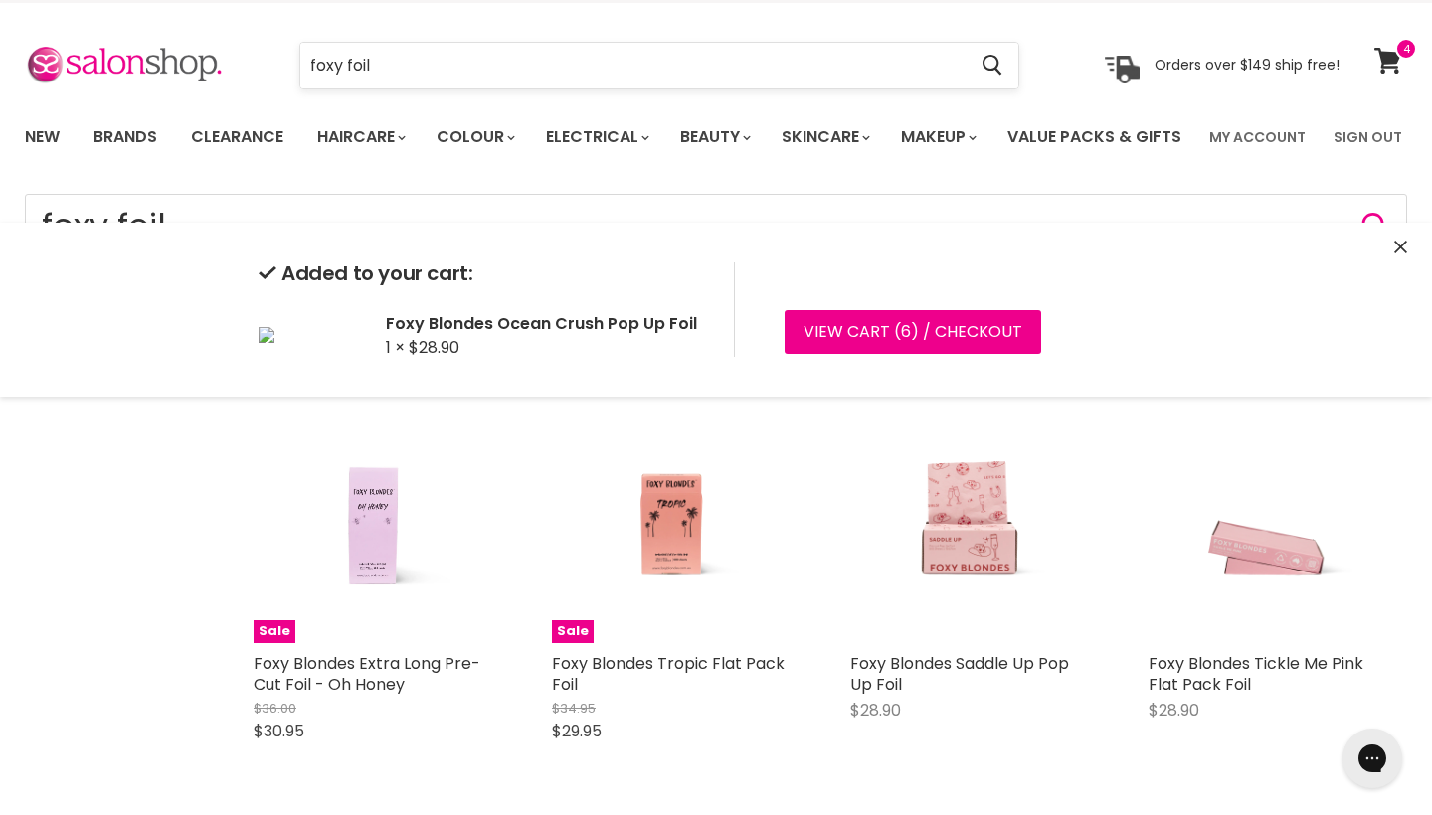
click at [397, 65] on input "foxy foil" at bounding box center [632, 66] width 665 height 46
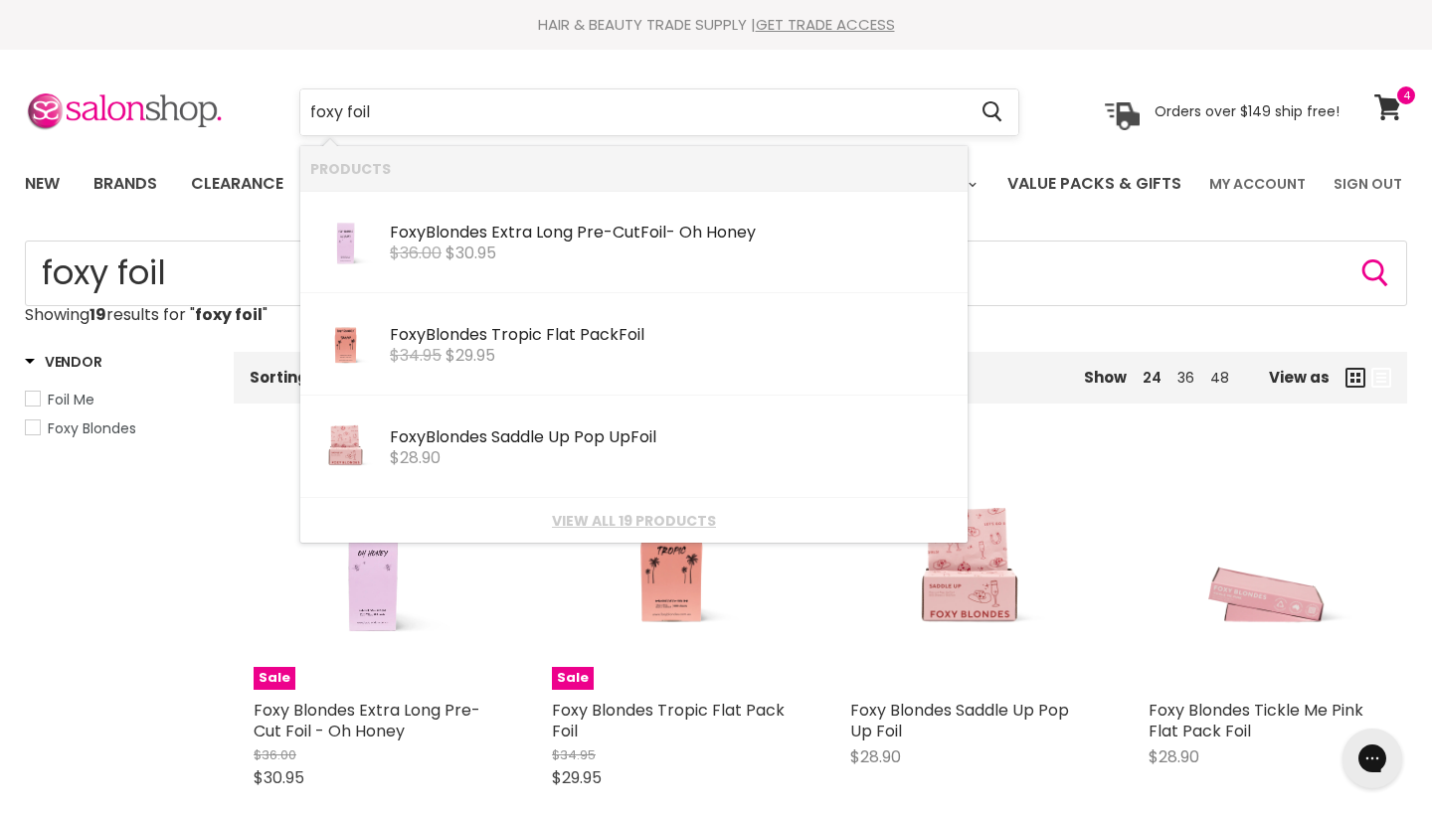
scroll to position [0, 0]
drag, startPoint x: 409, startPoint y: 107, endPoint x: 298, endPoint y: 105, distance: 110.4
click at [298, 105] on div "foxy foil Cancel" at bounding box center [659, 112] width 821 height 46
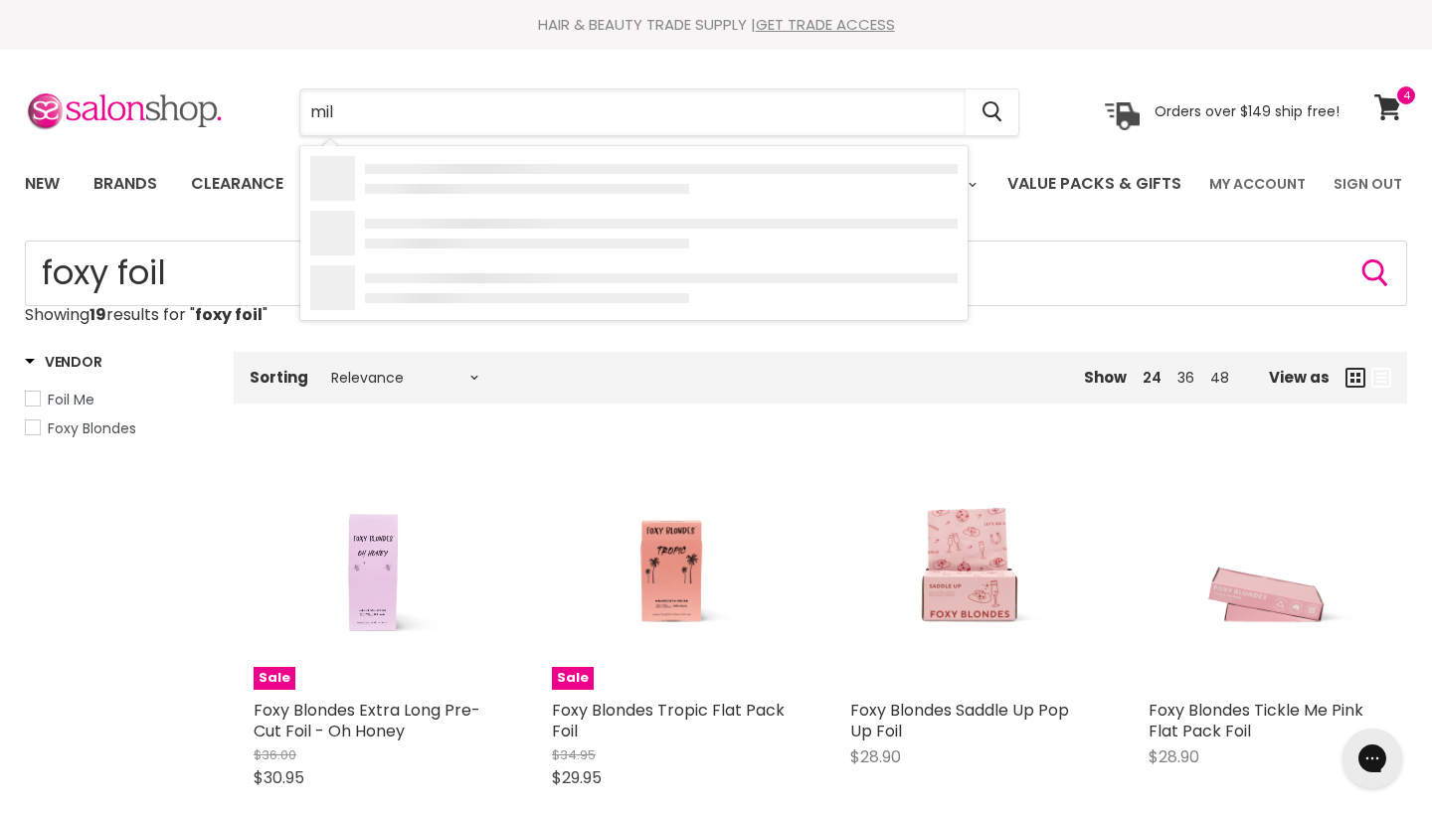
type input "milk"
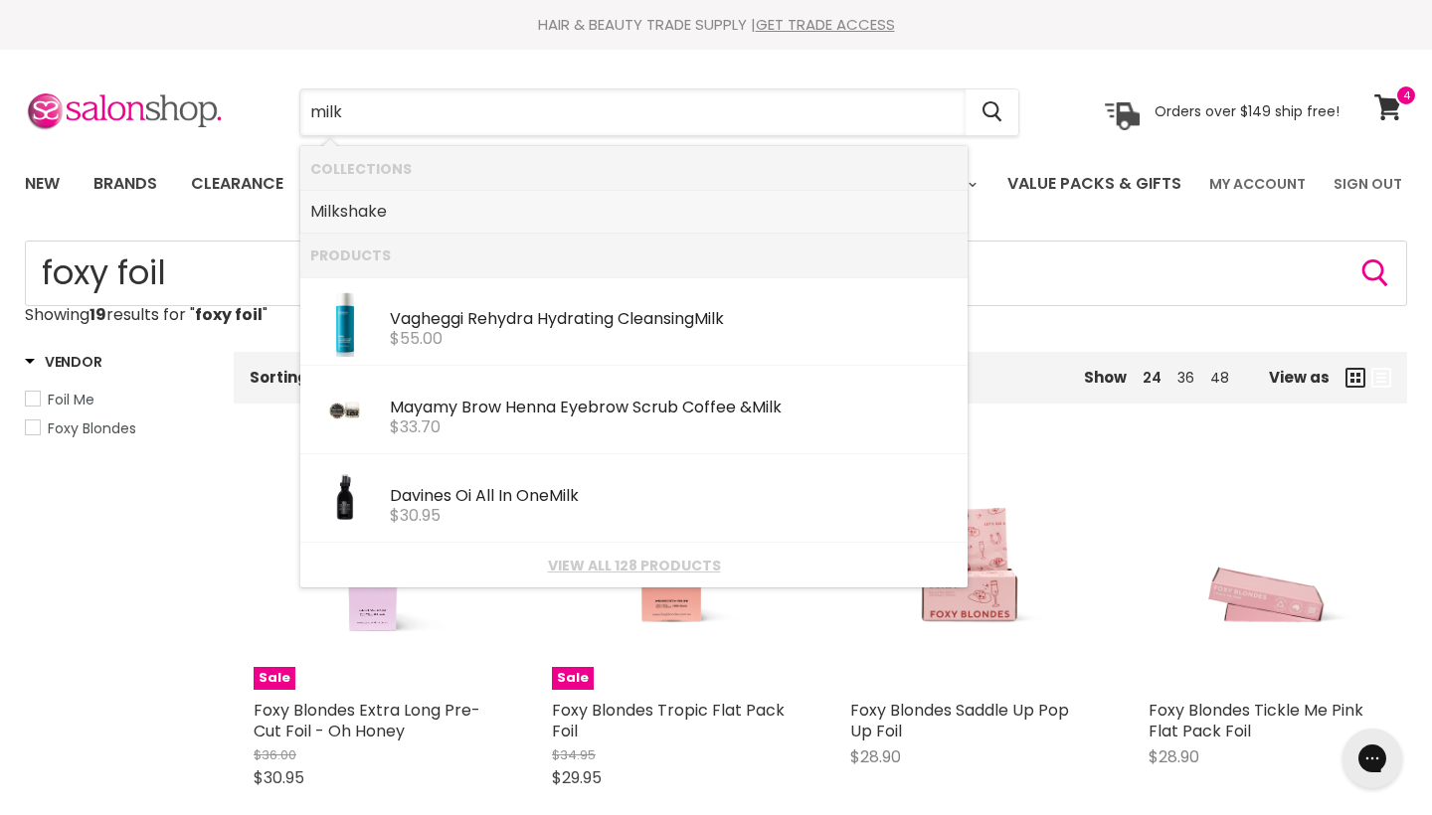
click at [333, 219] on b "Milk" at bounding box center [325, 211] width 30 height 23
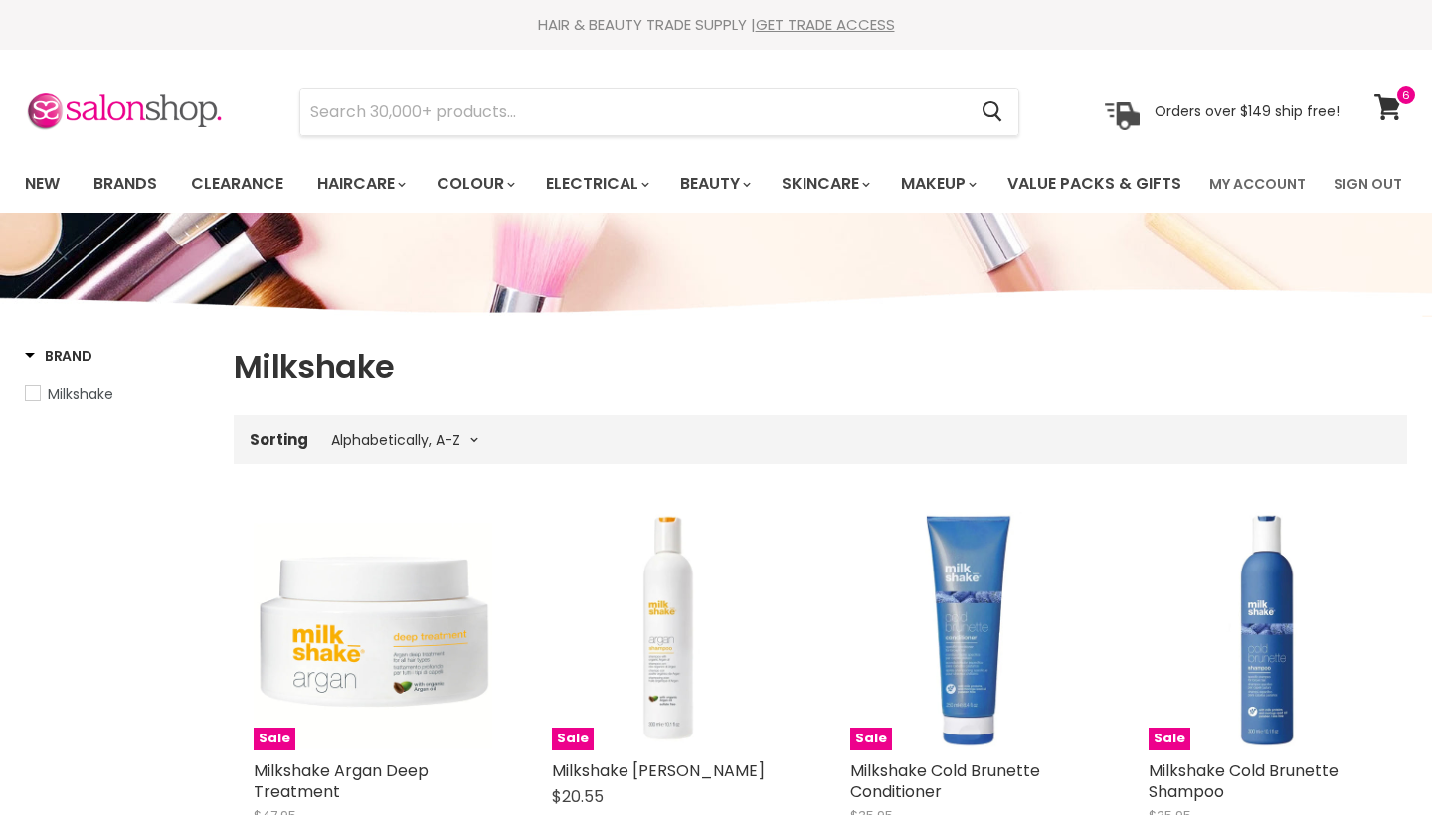
select select "title-ascending"
click at [790, 112] on input "Search" at bounding box center [632, 112] width 665 height 46
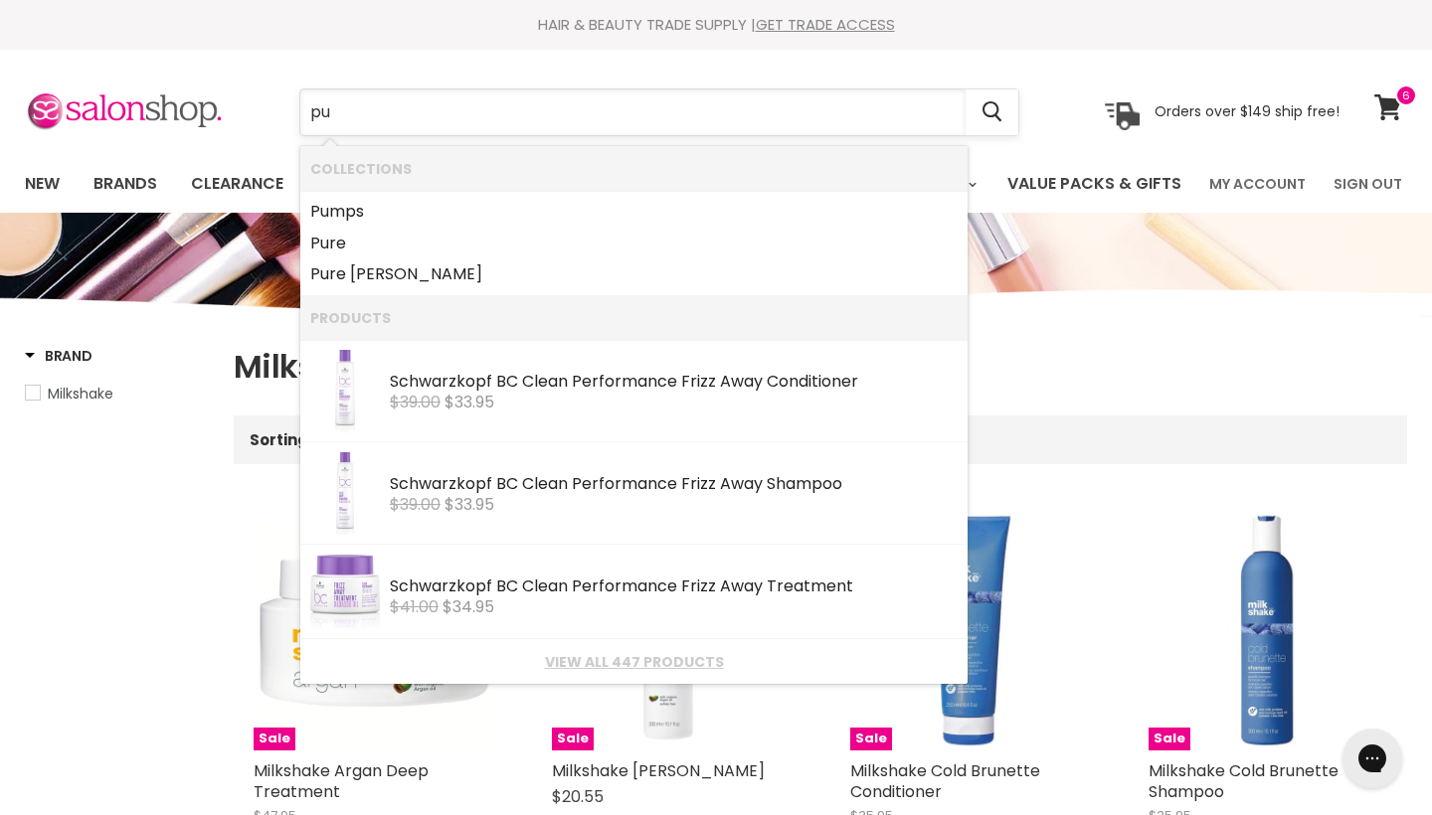
type input "p"
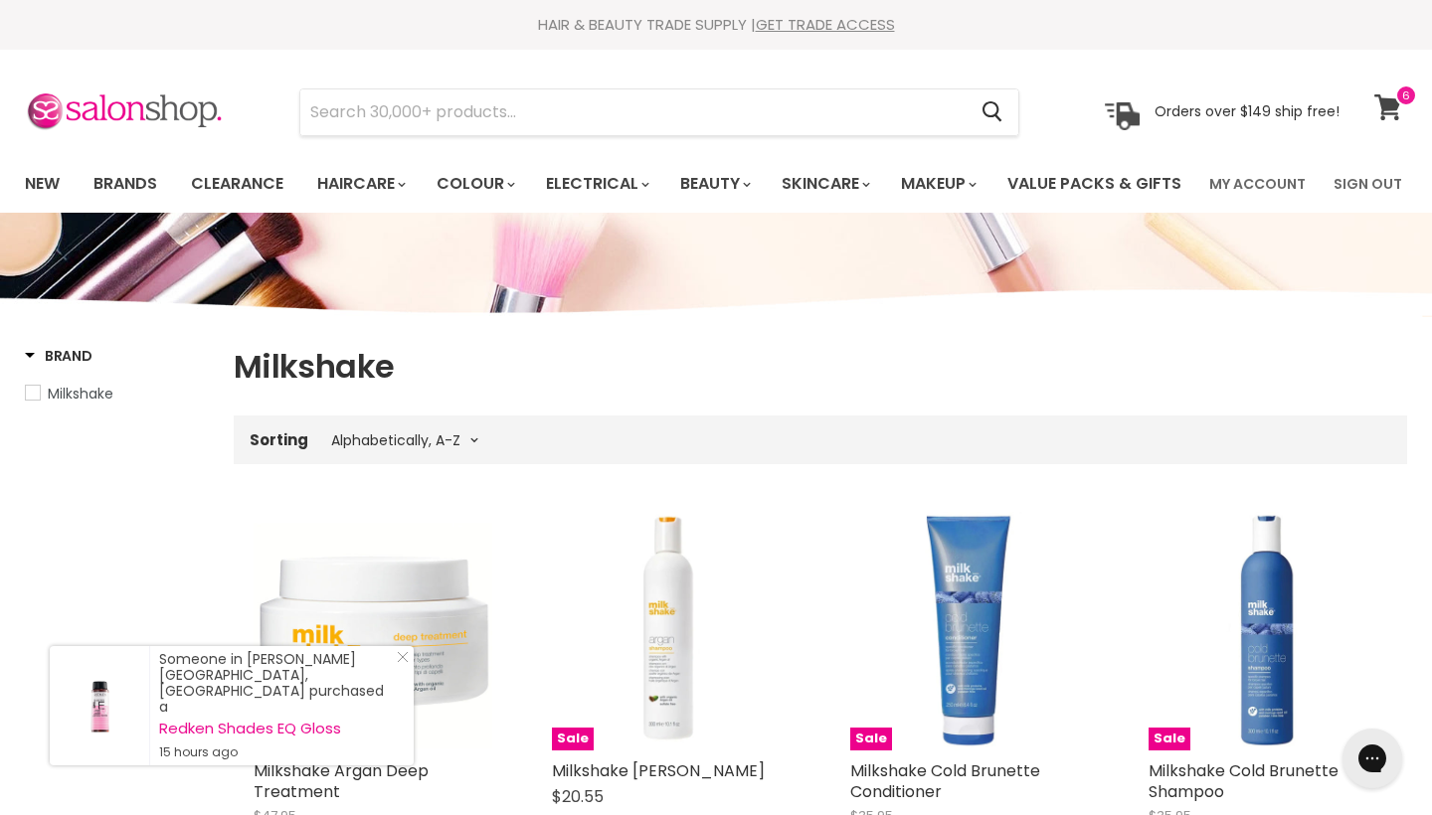
click at [1398, 94] on span at bounding box center [1406, 96] width 22 height 22
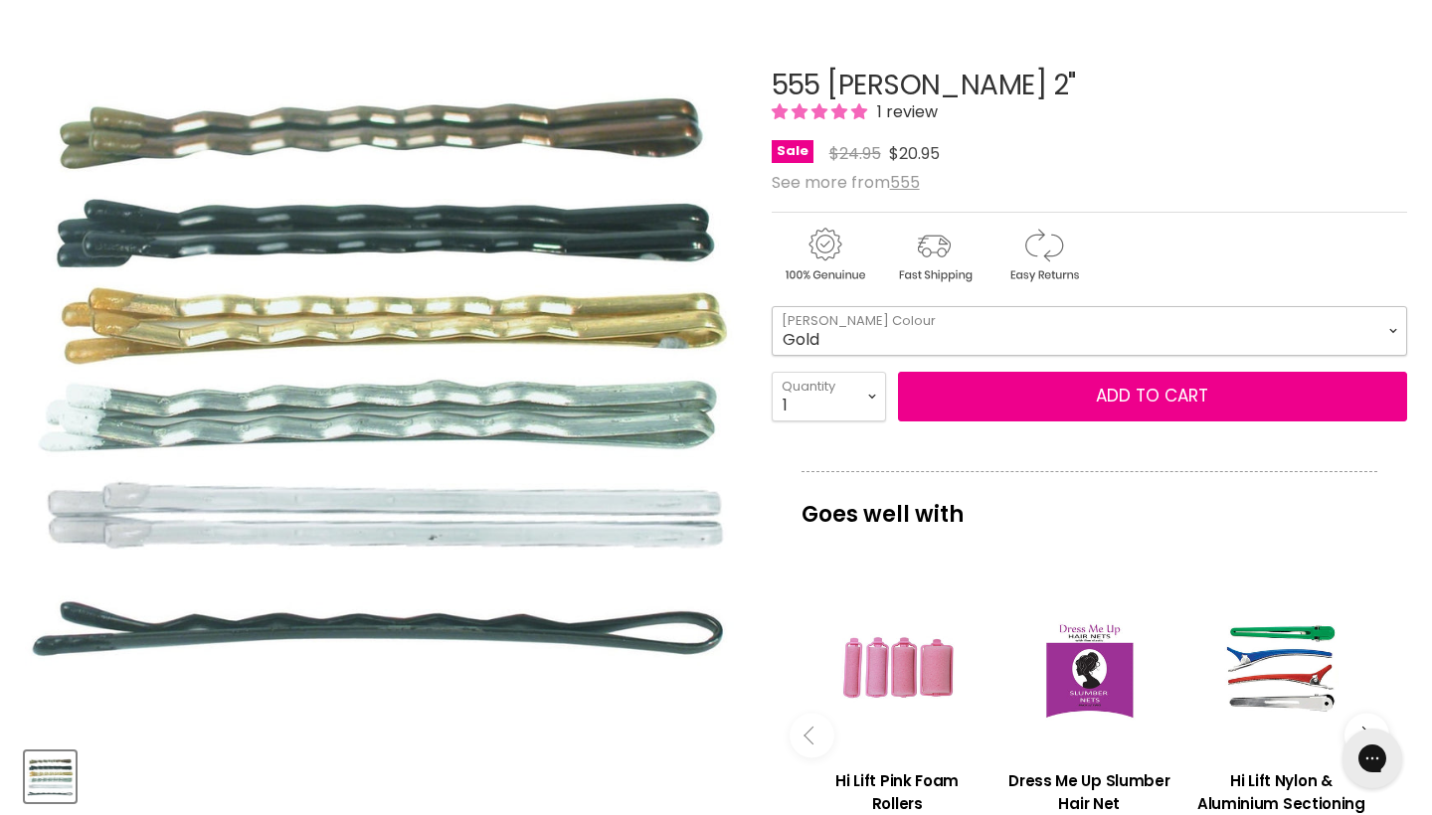
select select "Gold"
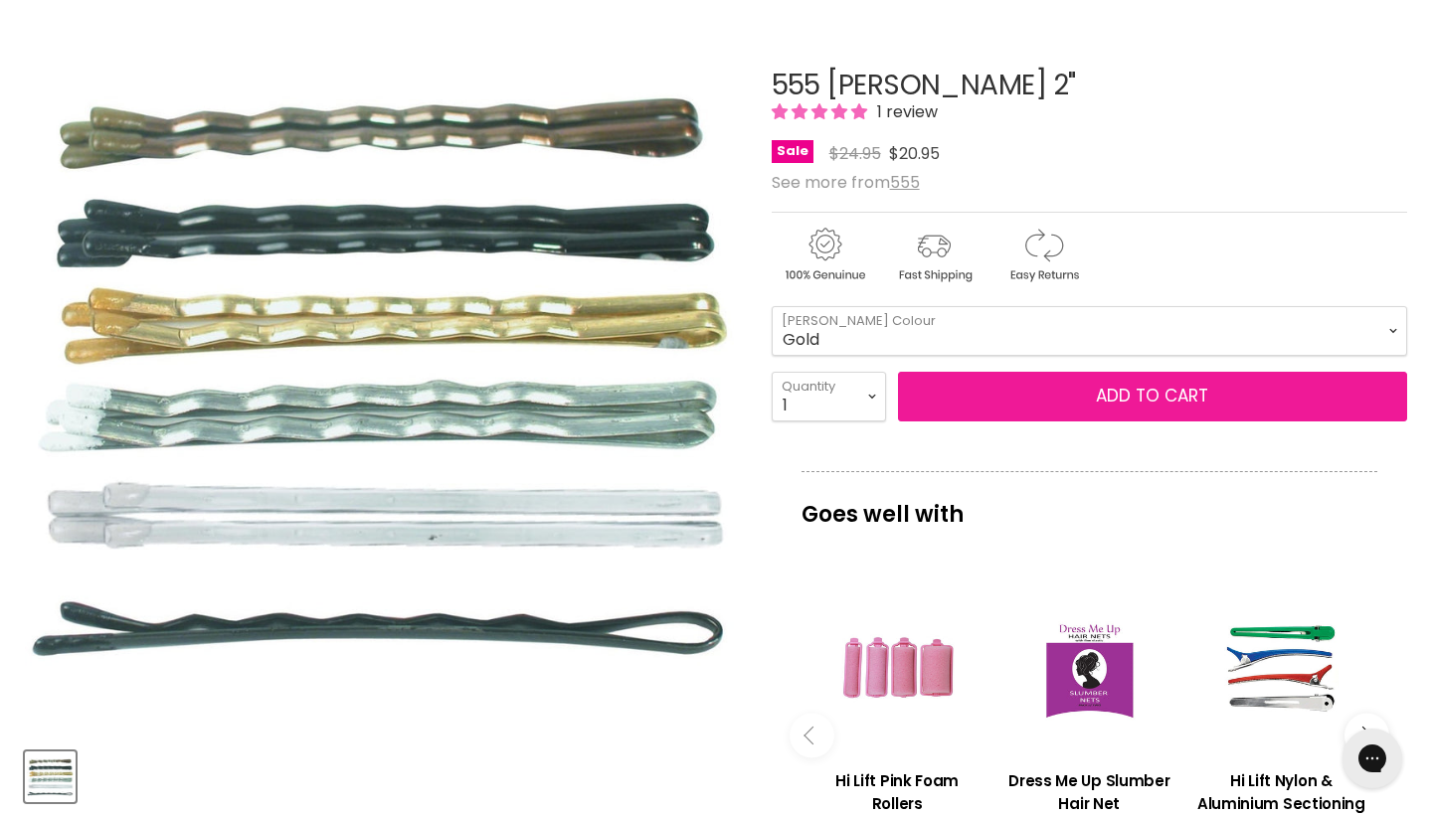
click at [984, 422] on button "Add to cart" at bounding box center [1152, 397] width 509 height 50
click at [1110, 422] on button "Add to cart" at bounding box center [1152, 397] width 509 height 50
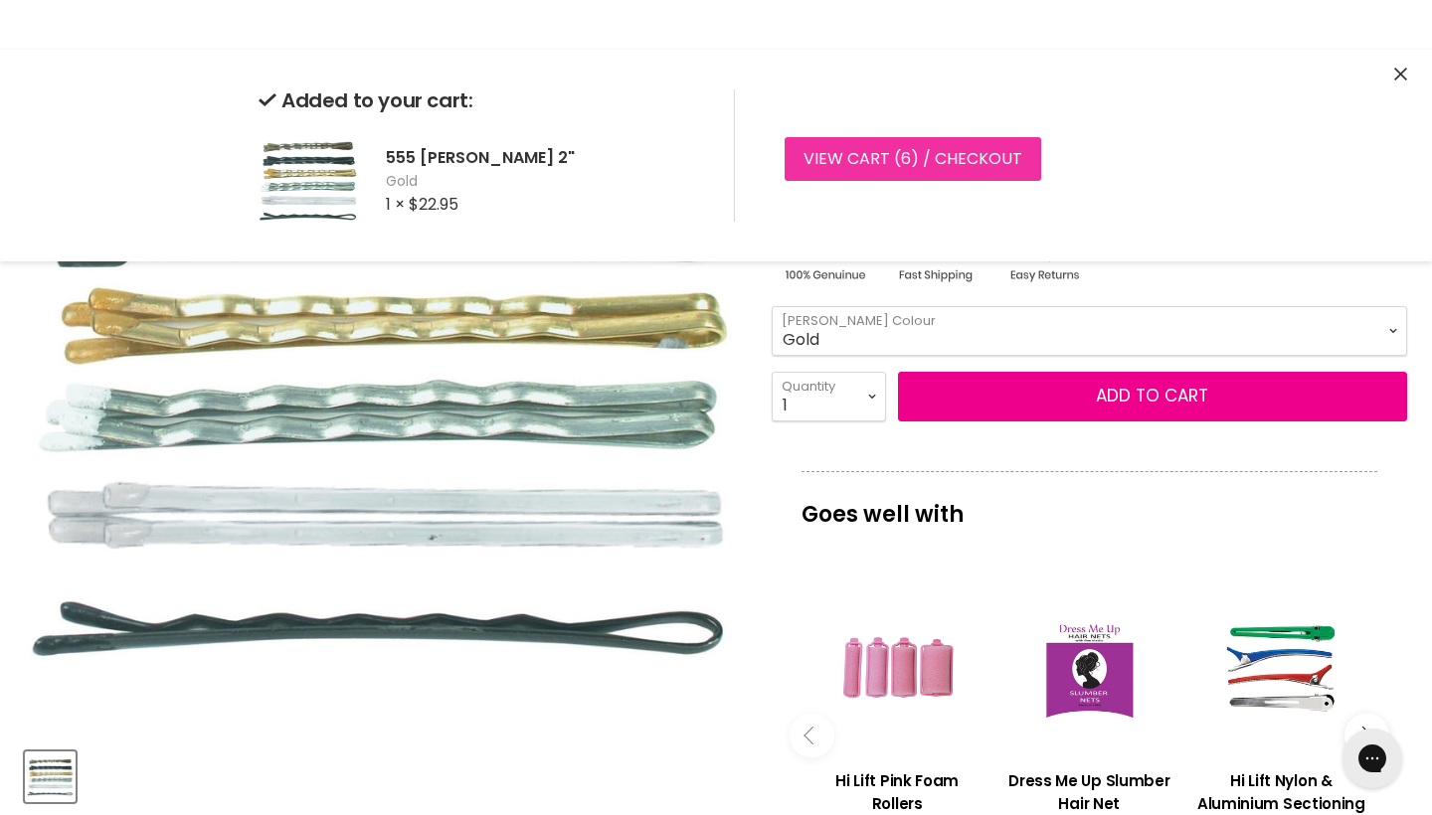
click at [930, 155] on link "View cart ( 6 ) / Checkout" at bounding box center [912, 159] width 256 height 44
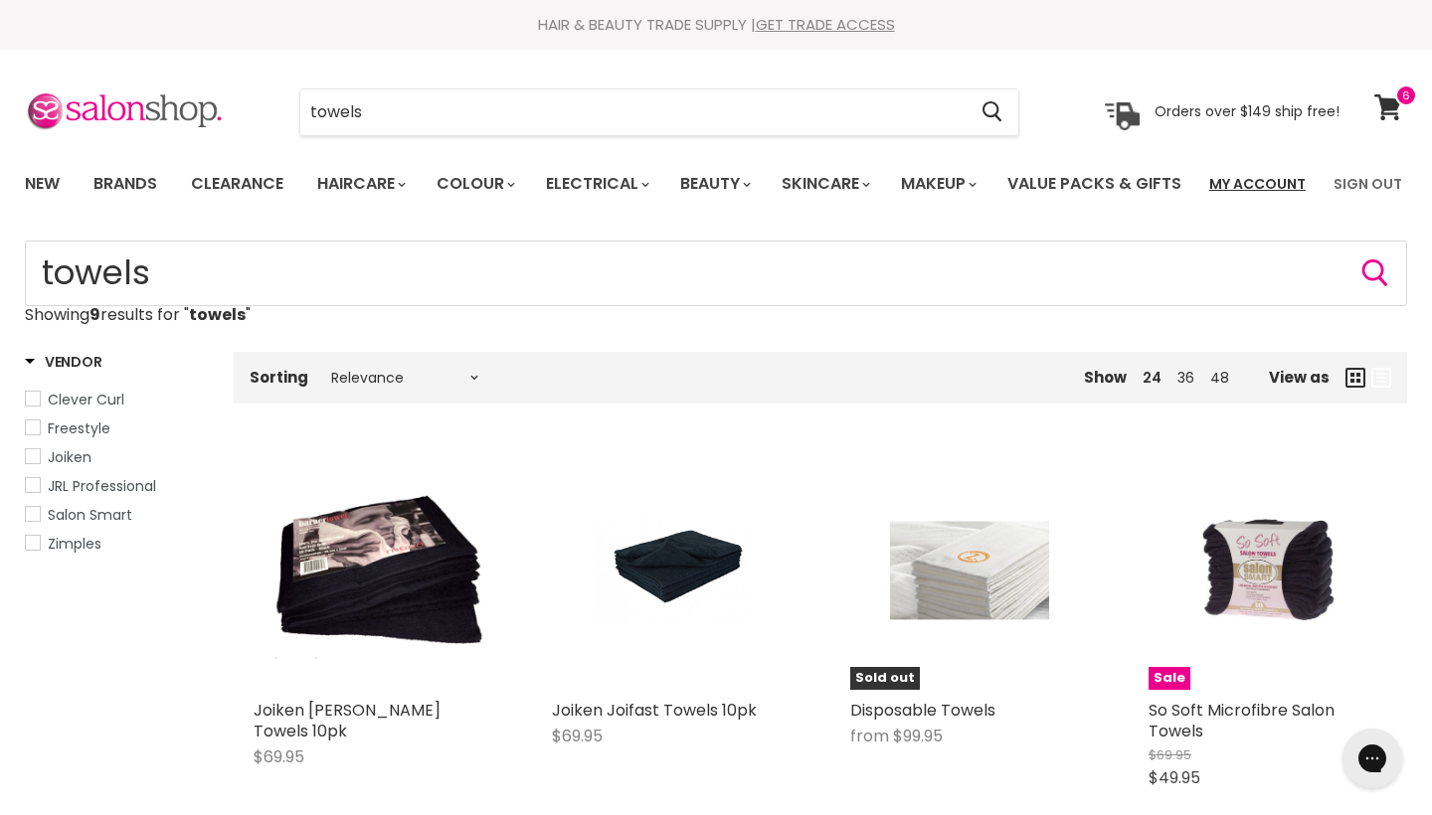
click at [1268, 174] on link "My Account" at bounding box center [1257, 184] width 120 height 42
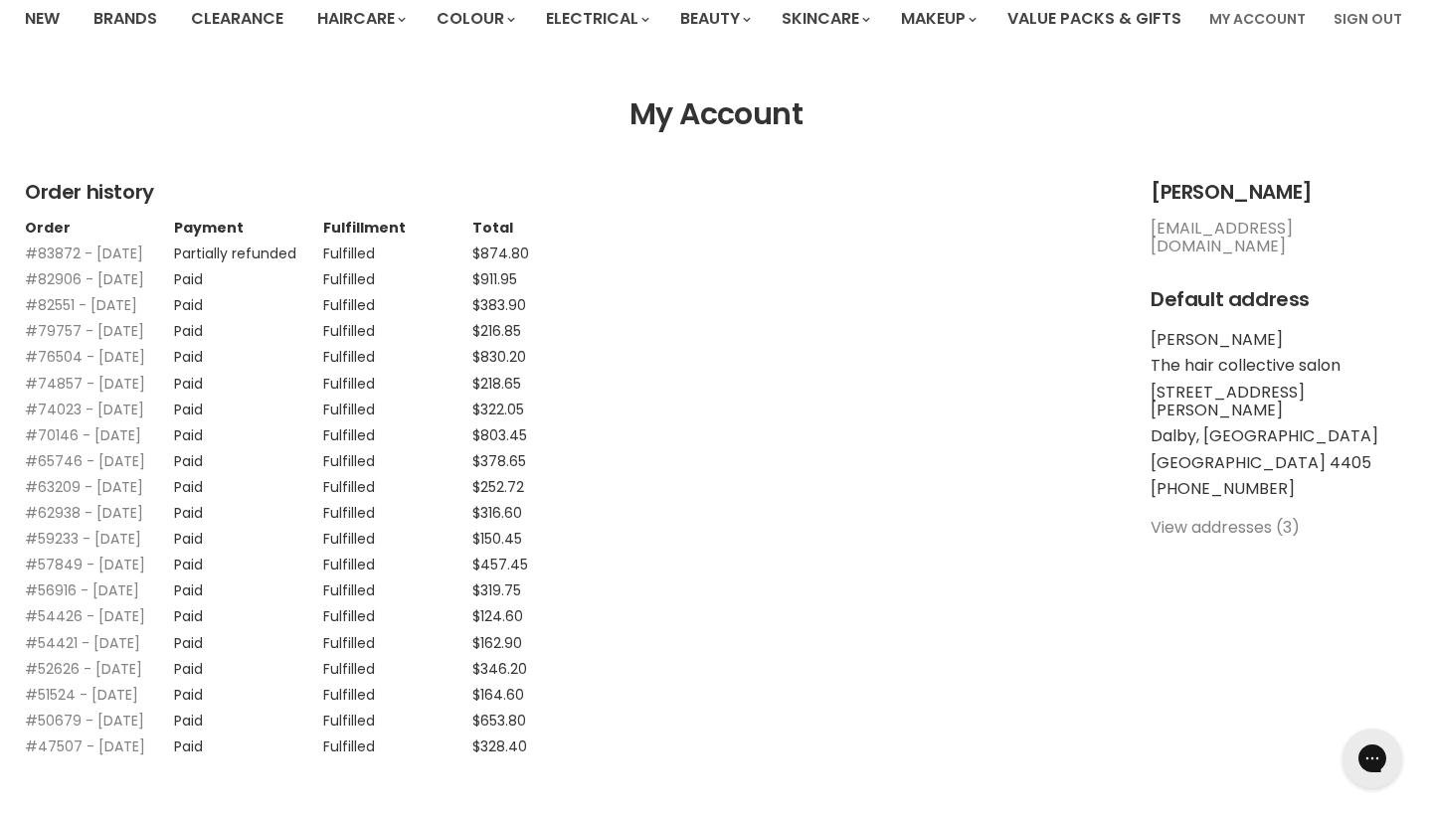
scroll to position [165, 0]
click at [97, 263] on link "#83872 - [DATE]" at bounding box center [84, 254] width 118 height 20
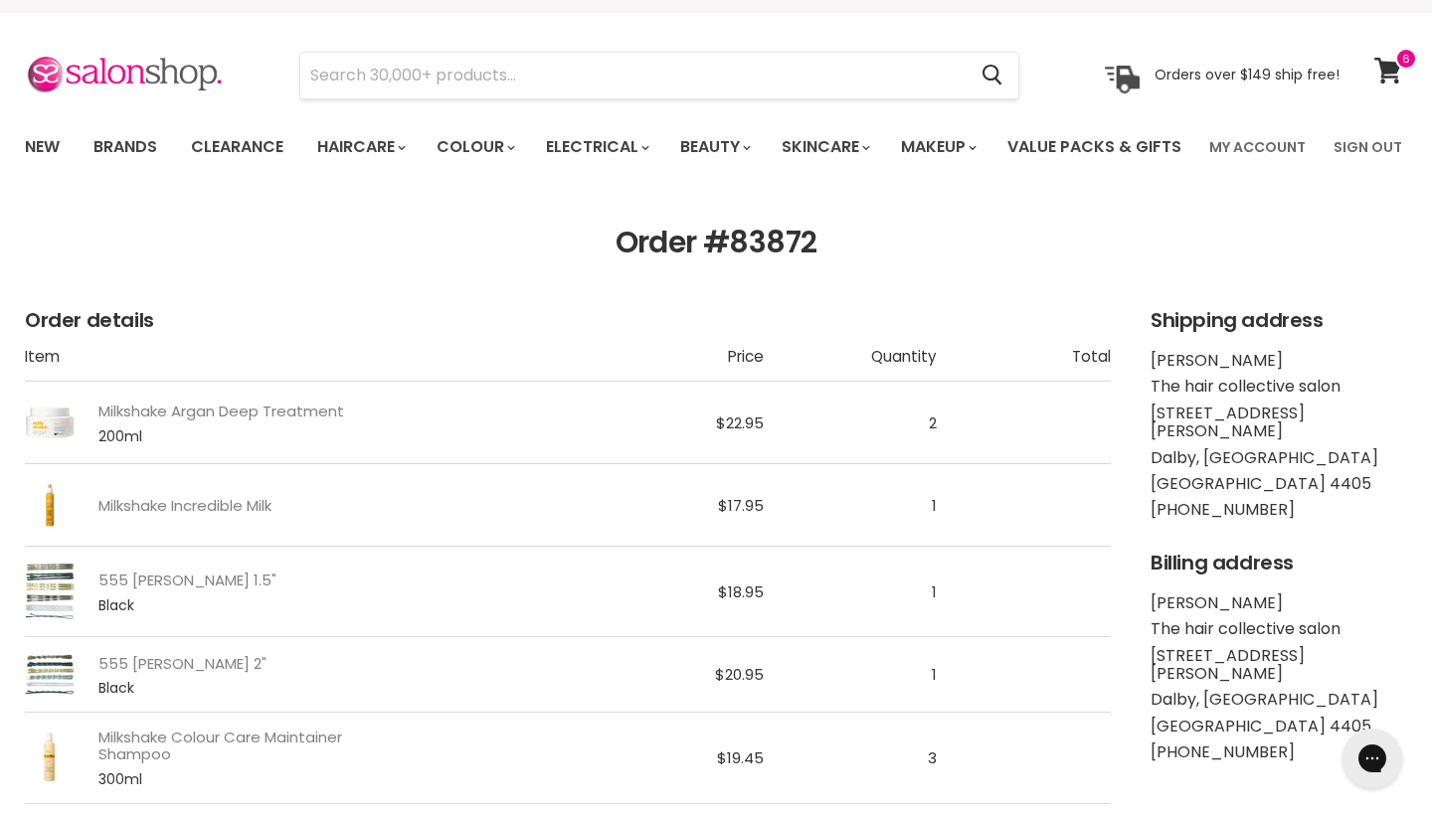
scroll to position [38, 0]
click at [1275, 142] on link "My Account" at bounding box center [1257, 146] width 120 height 42
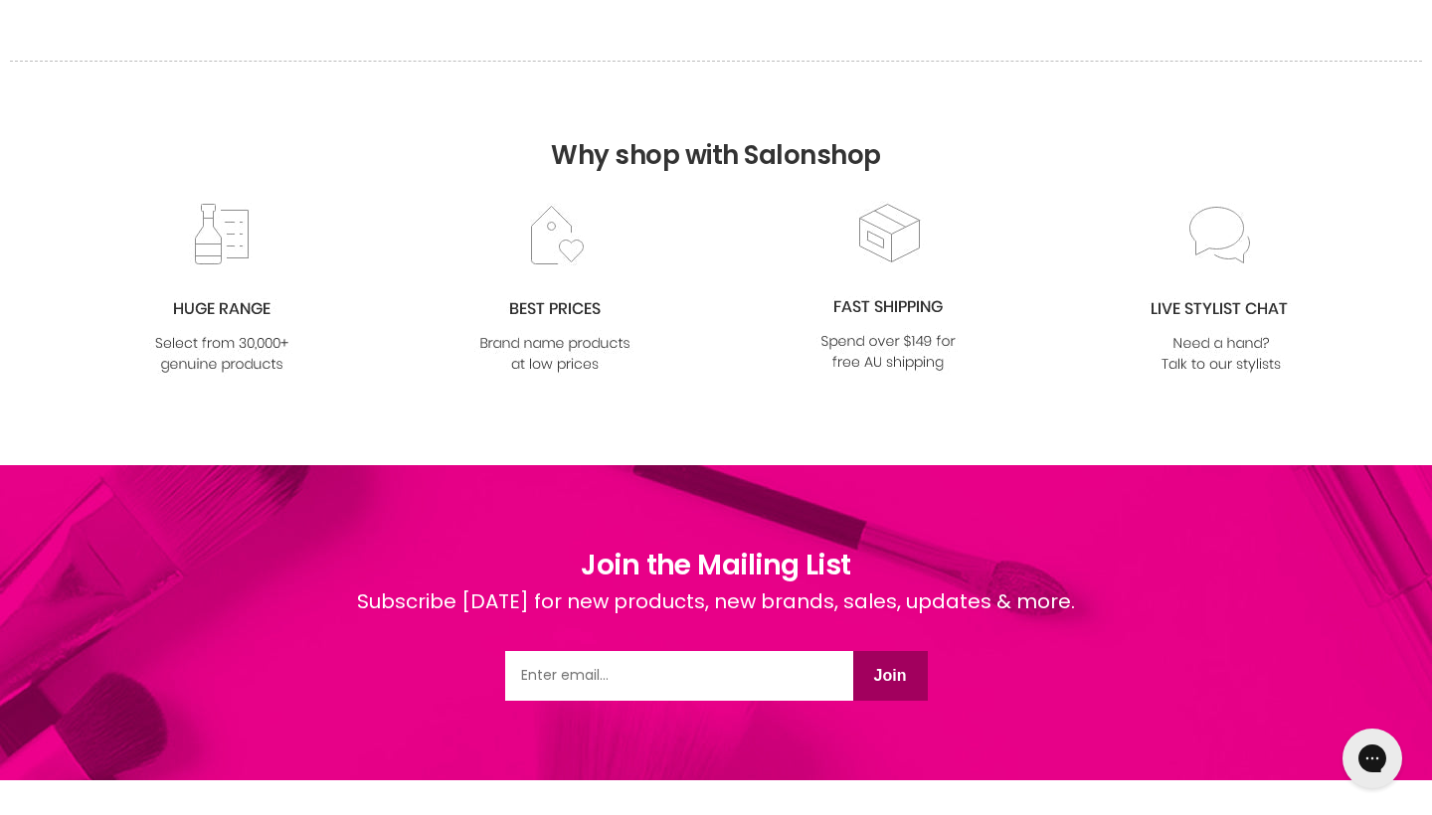
scroll to position [1036, 0]
